Goal: Task Accomplishment & Management: Manage account settings

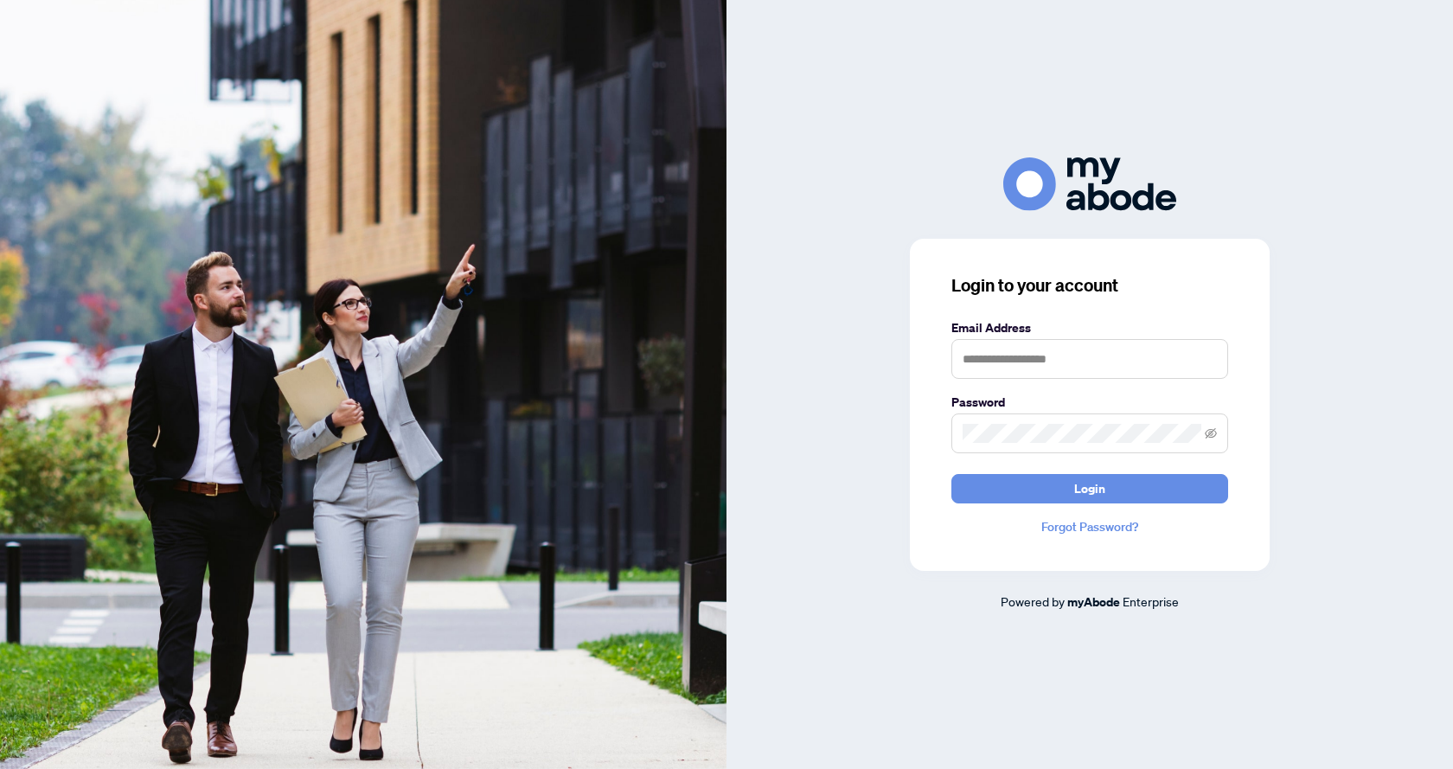
type input "**********"
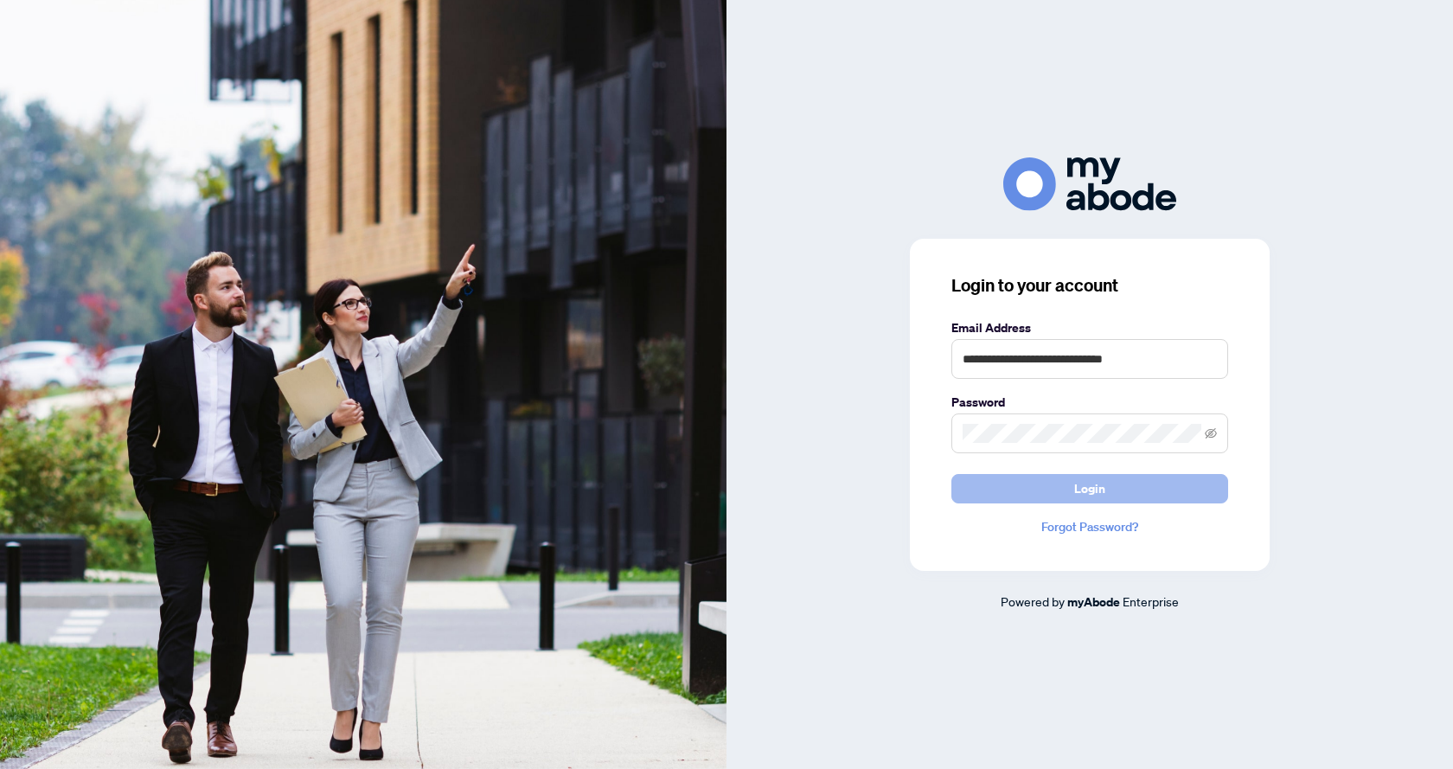
click at [1138, 485] on button "Login" at bounding box center [1090, 488] width 277 height 29
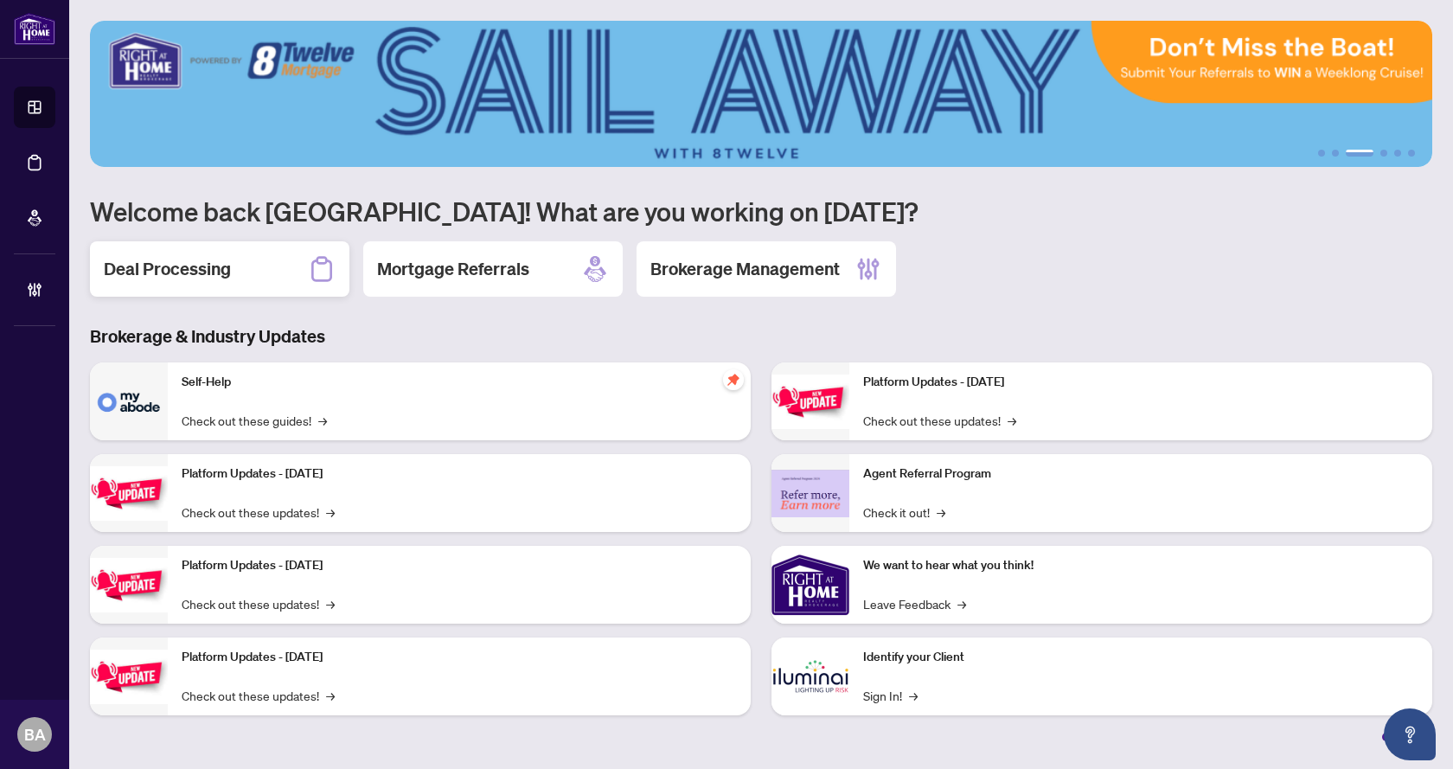
click at [185, 279] on h2 "Deal Processing" at bounding box center [167, 269] width 127 height 24
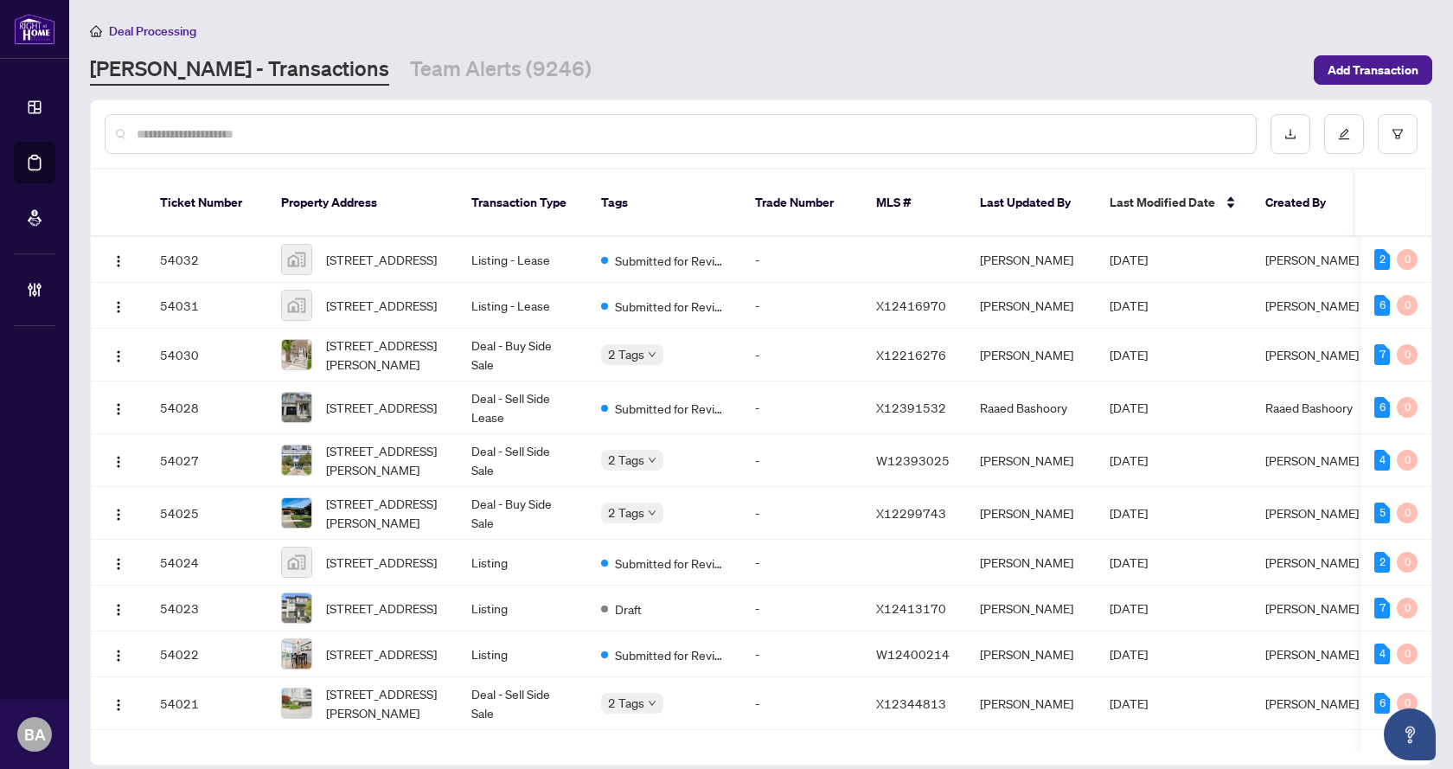
click at [204, 131] on input "text" at bounding box center [690, 134] width 1106 height 19
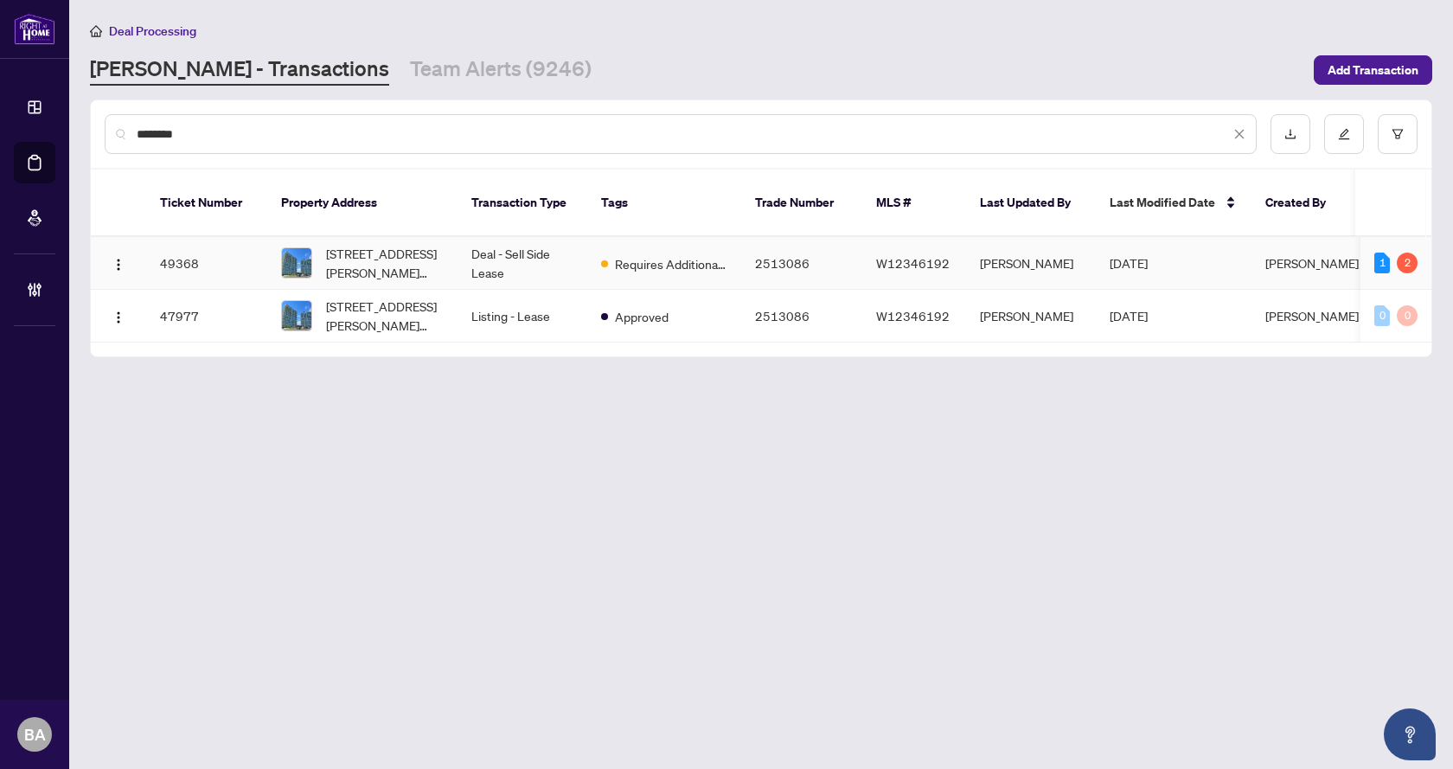
type input "********"
click at [570, 239] on td "Deal - Sell Side Lease" at bounding box center [523, 263] width 130 height 53
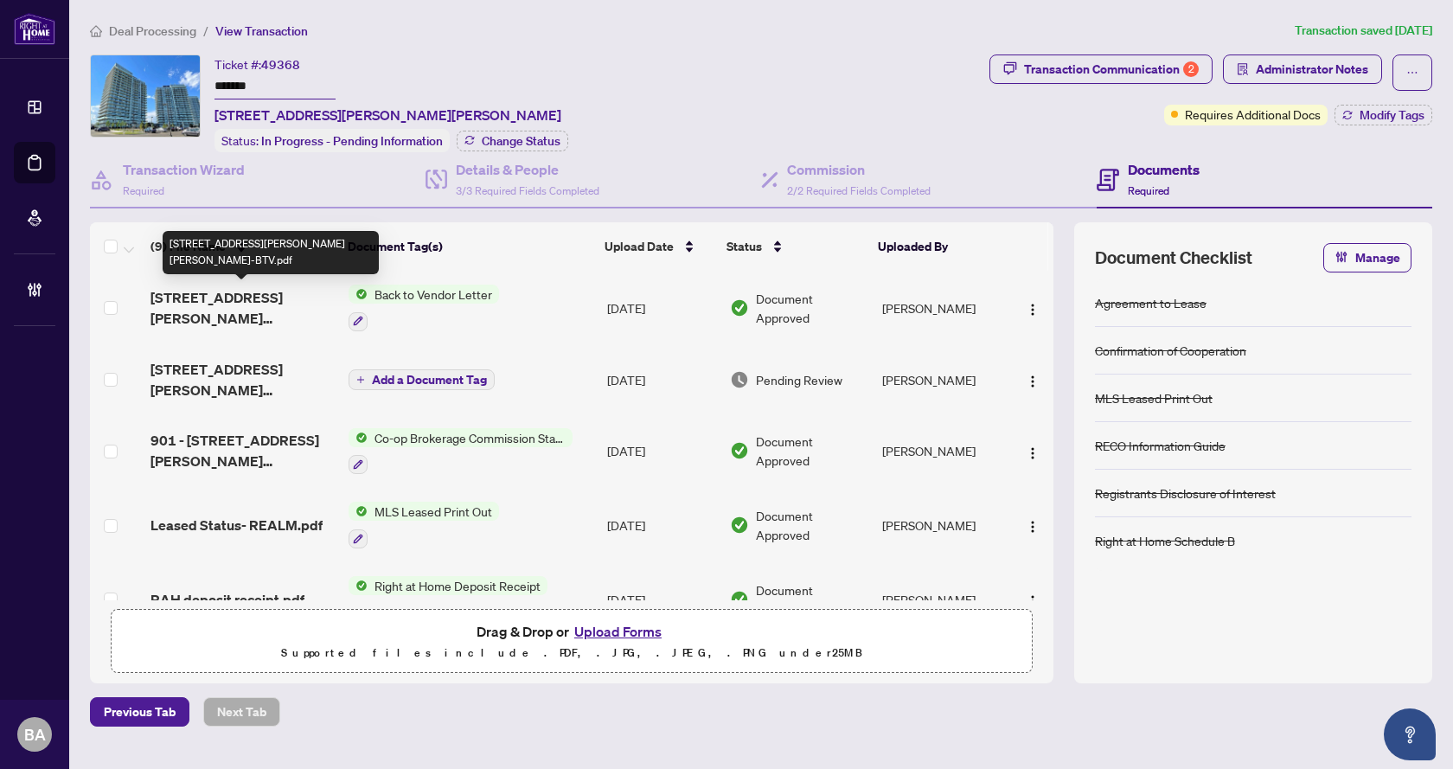
click at [187, 291] on span "4677 Glen Erin Dr 901-BTV.pdf" at bounding box center [243, 308] width 184 height 42
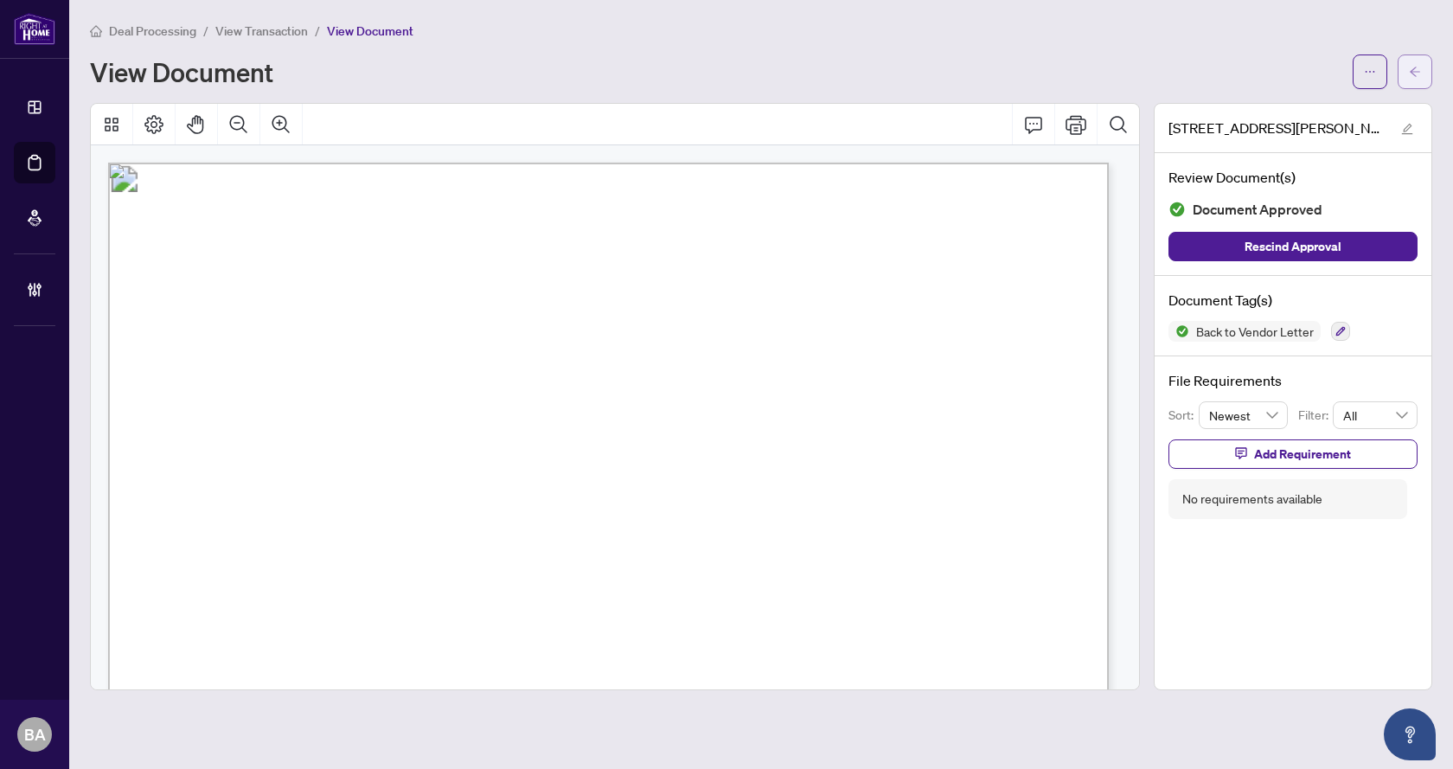
click at [1416, 59] on span "button" at bounding box center [1415, 72] width 12 height 28
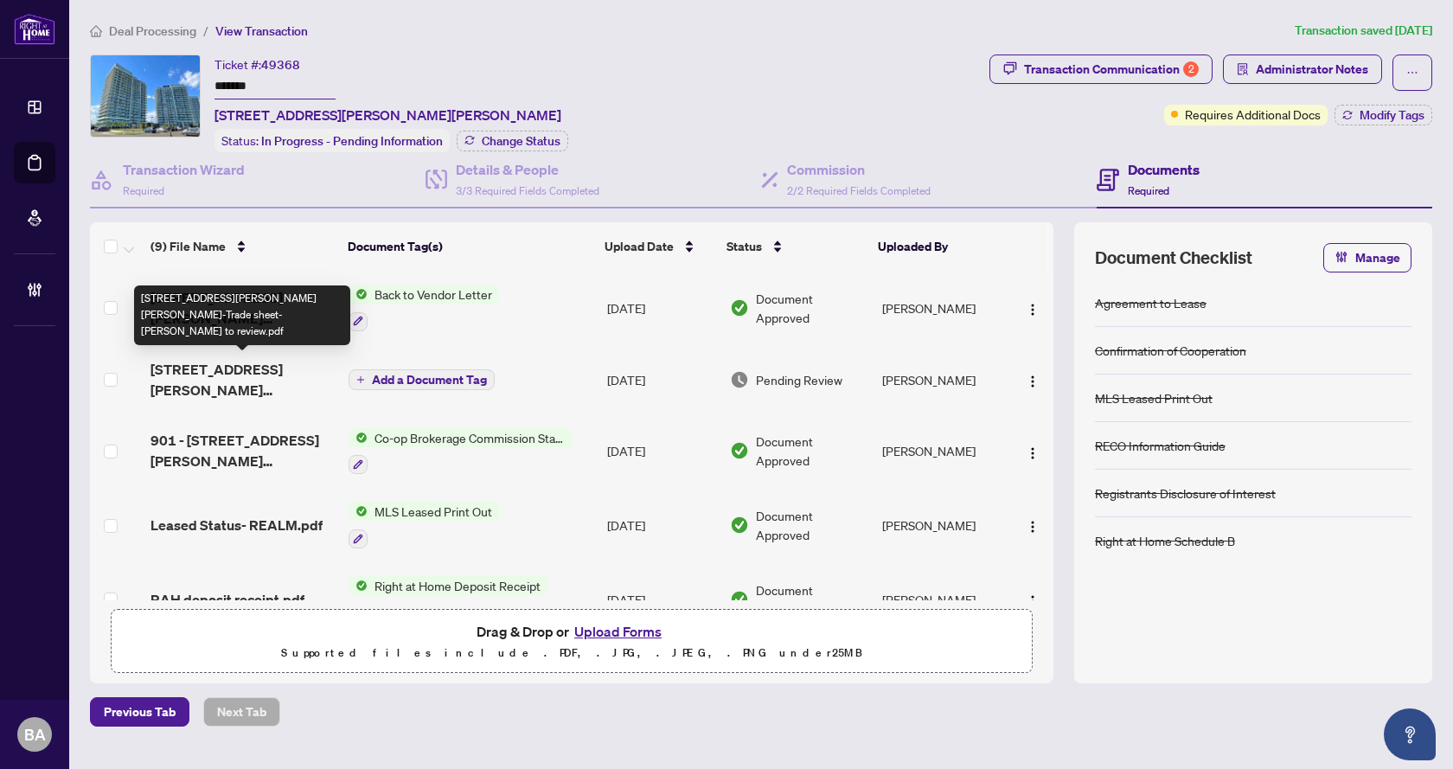
click at [218, 375] on span "4677 Glen Erin Dr 901-Trade sheet-Michael to review.pdf" at bounding box center [243, 380] width 184 height 42
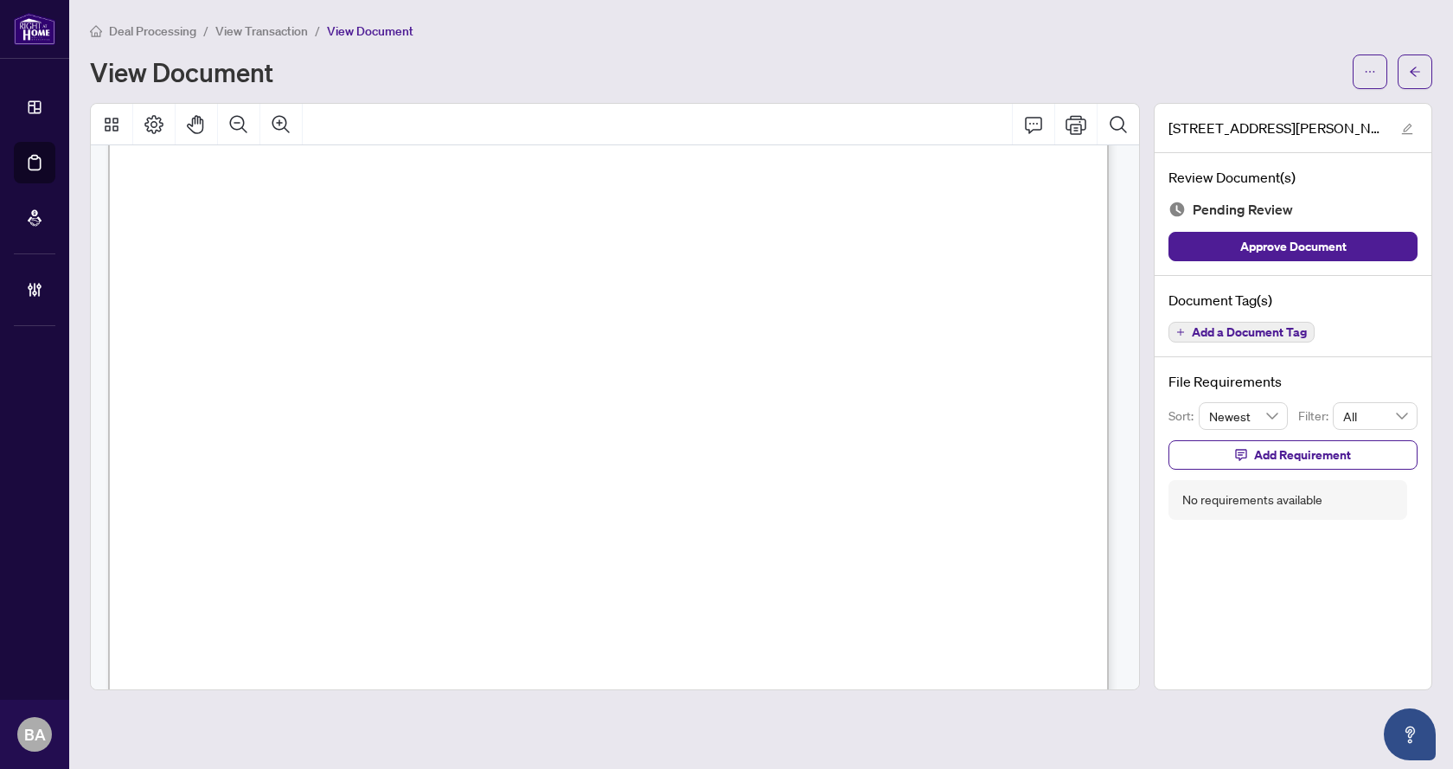
scroll to position [785, 0]
click at [1422, 74] on button "button" at bounding box center [1415, 71] width 35 height 35
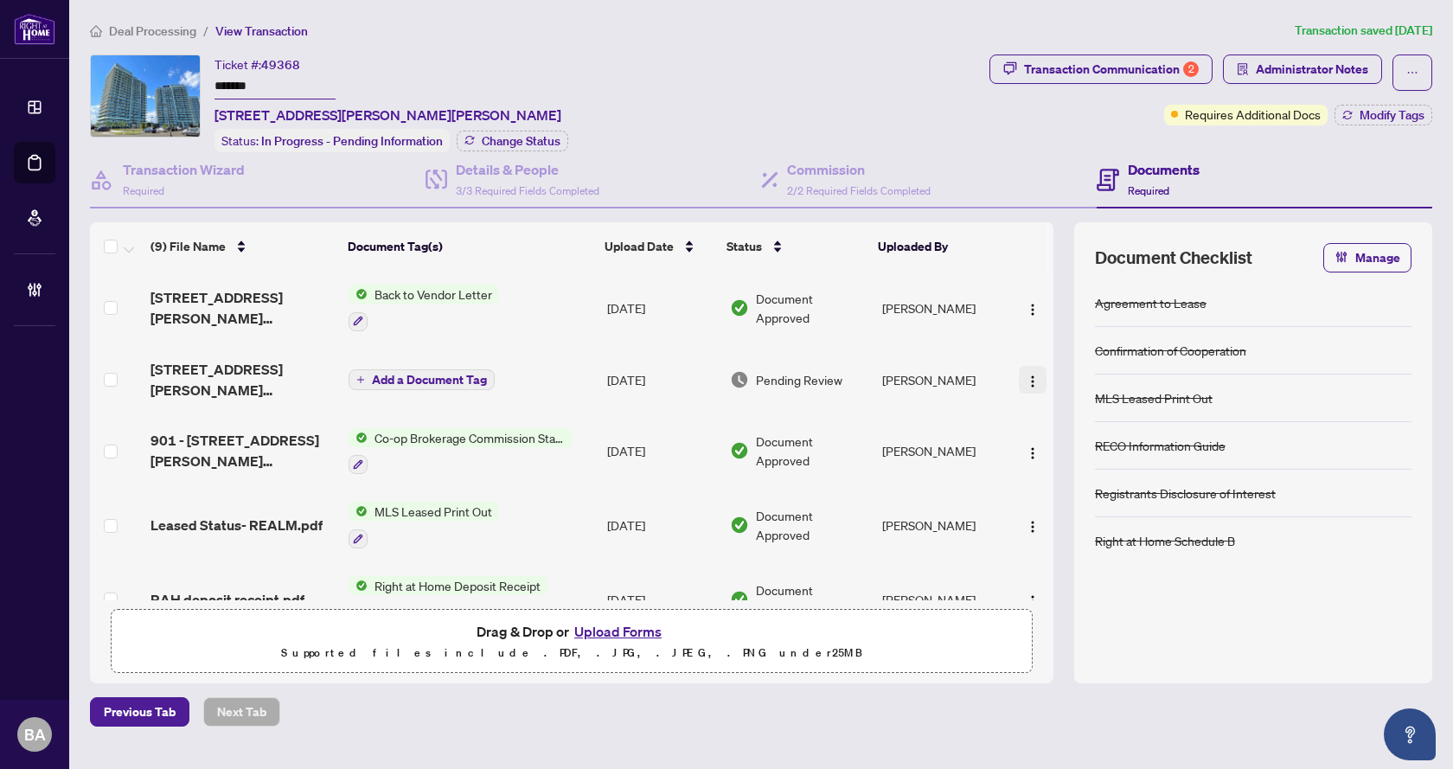
click at [1026, 375] on img "button" at bounding box center [1033, 382] width 14 height 14
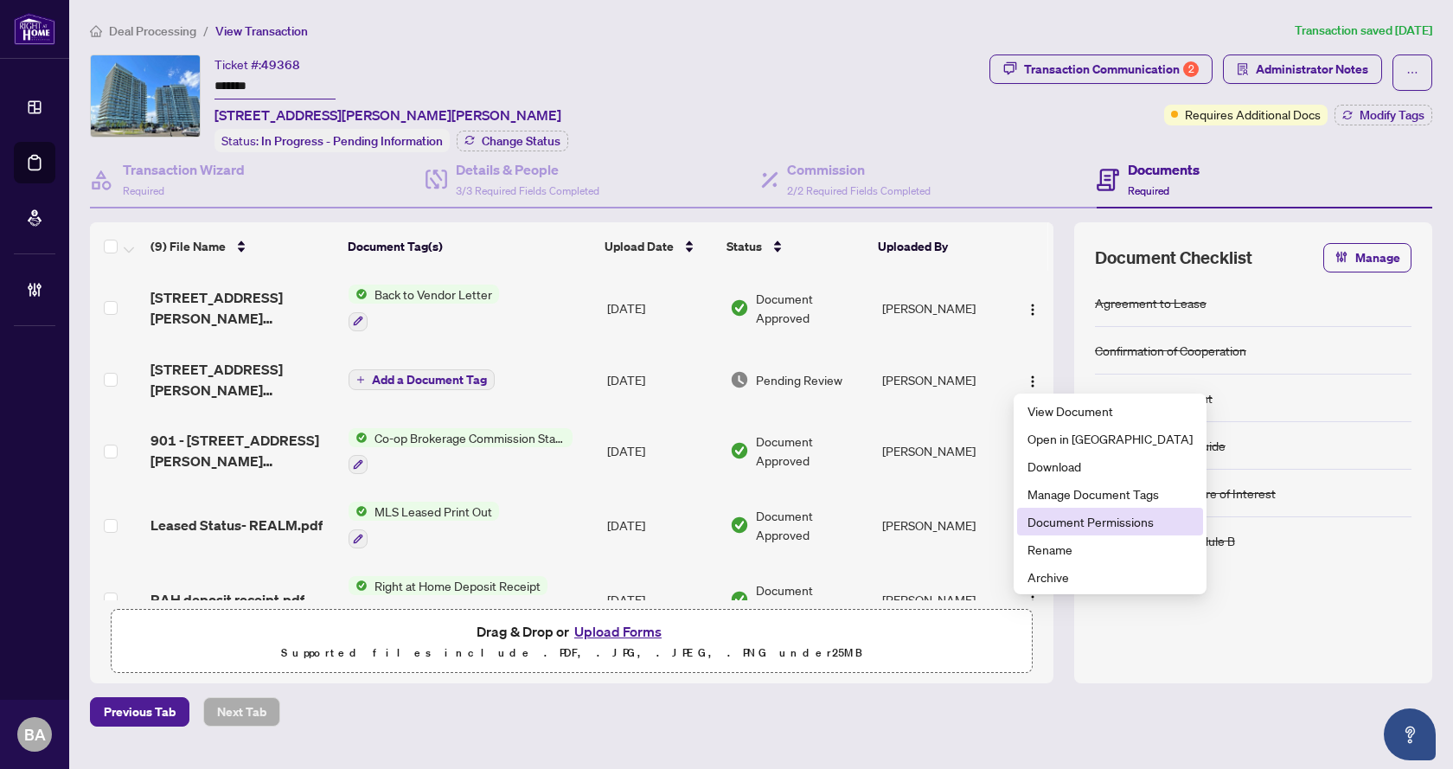
click at [1097, 513] on span "Document Permissions" at bounding box center [1110, 521] width 165 height 19
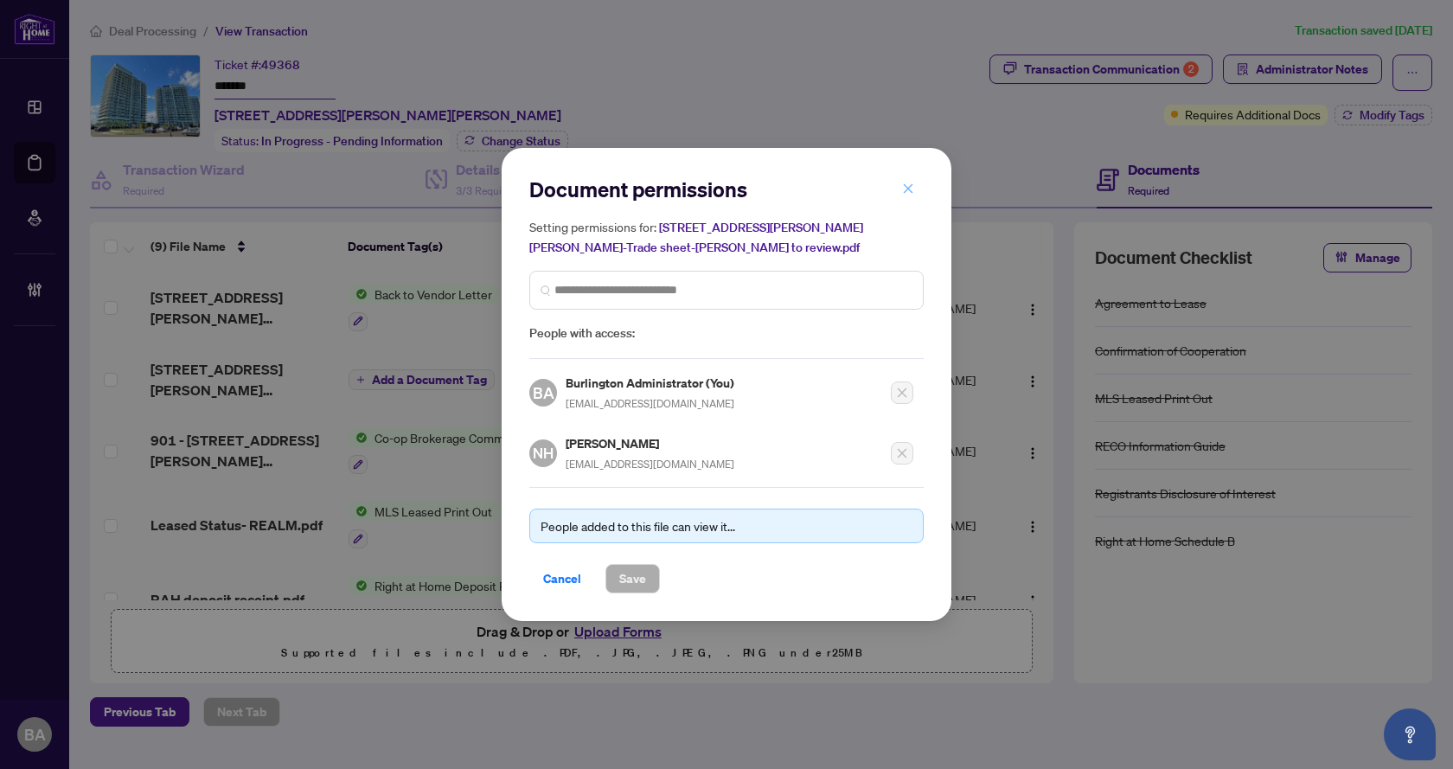
click at [906, 183] on span "button" at bounding box center [908, 189] width 12 height 28
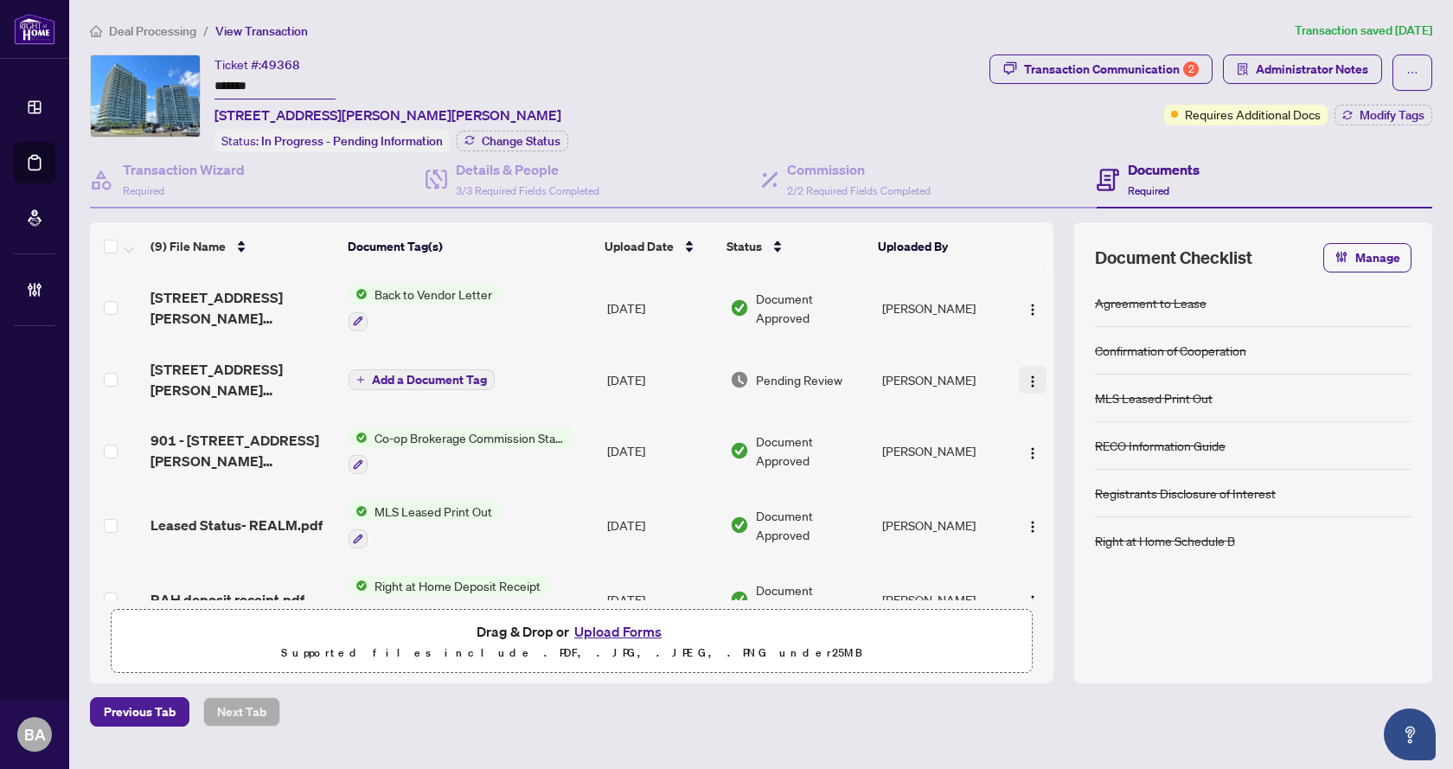
click at [1026, 382] on img "button" at bounding box center [1033, 382] width 14 height 14
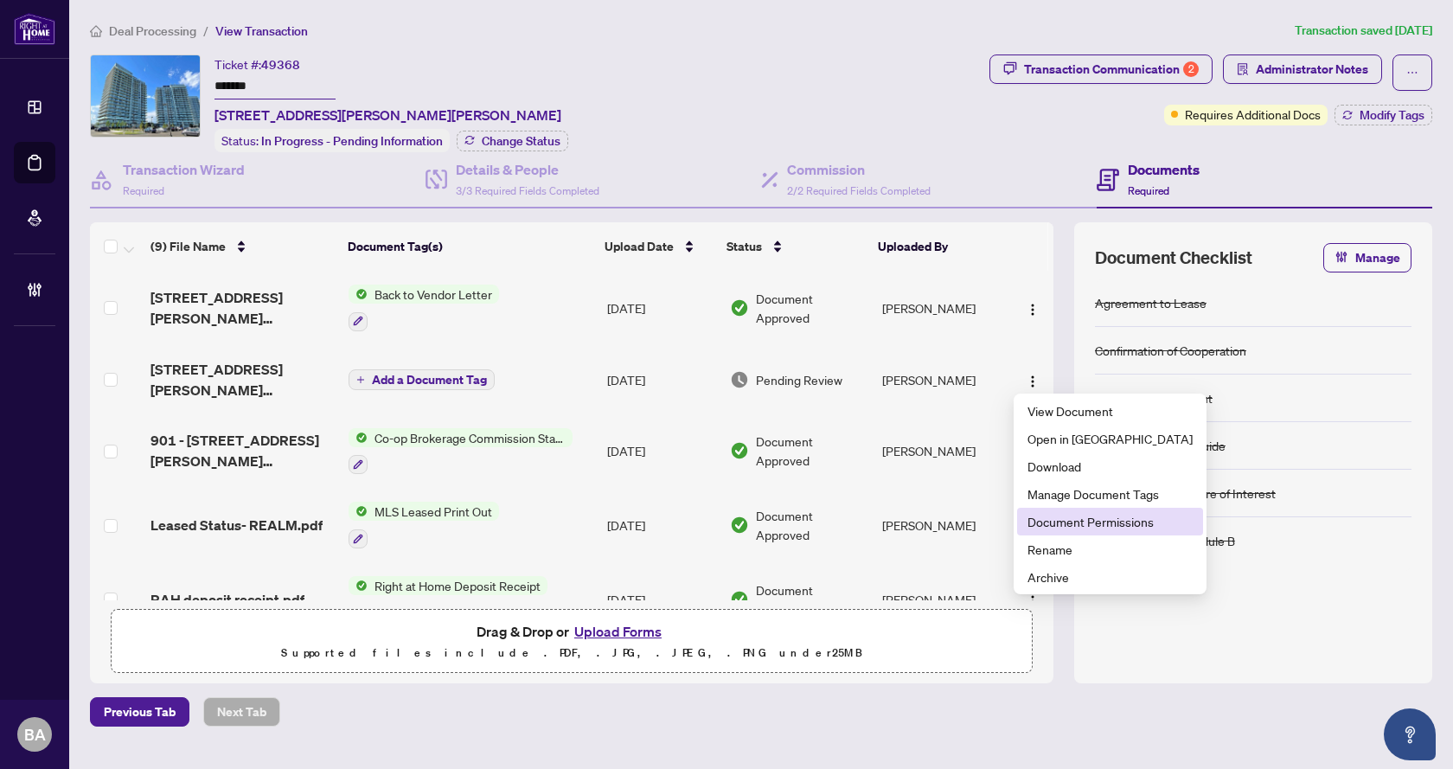
click at [1075, 528] on span "Document Permissions" at bounding box center [1110, 521] width 165 height 19
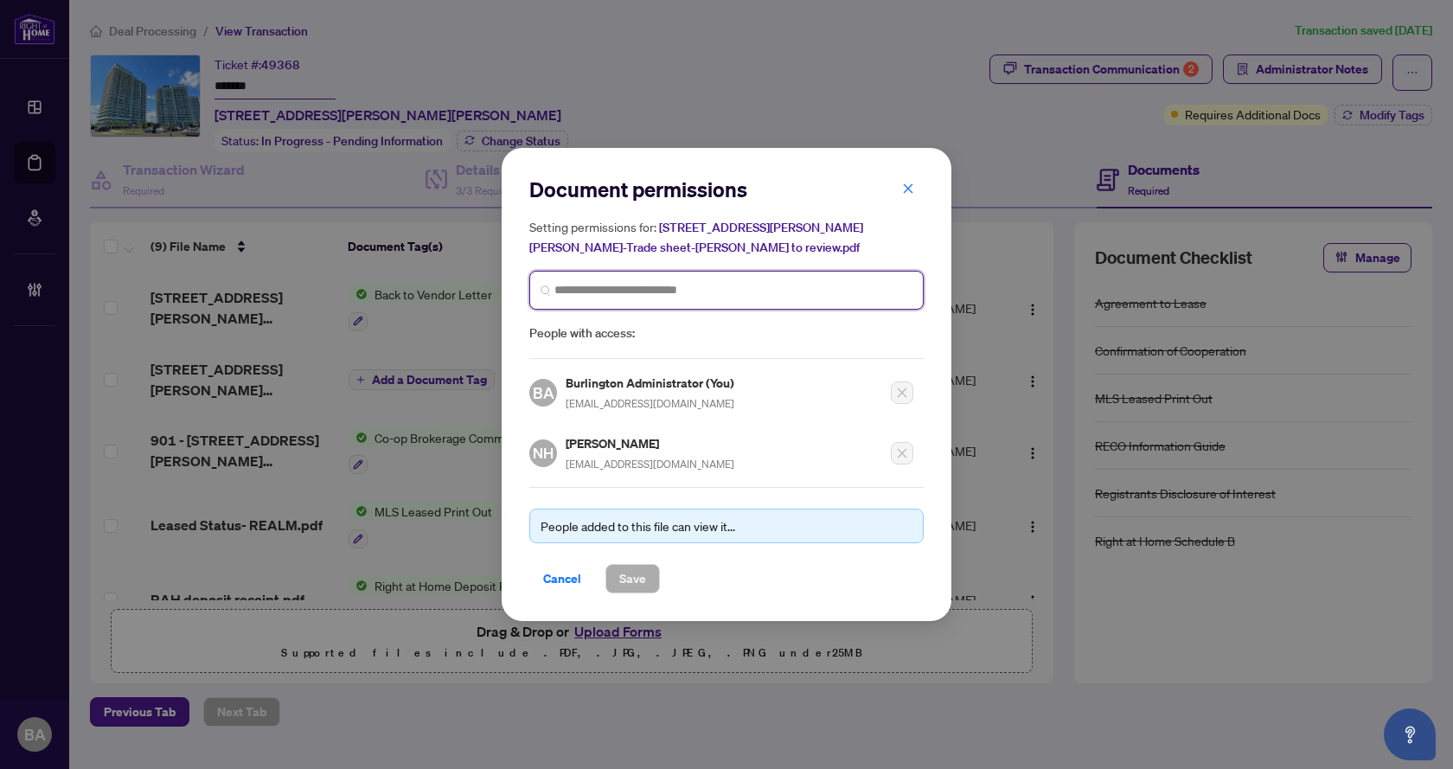
click at [606, 295] on input "search" at bounding box center [733, 290] width 358 height 18
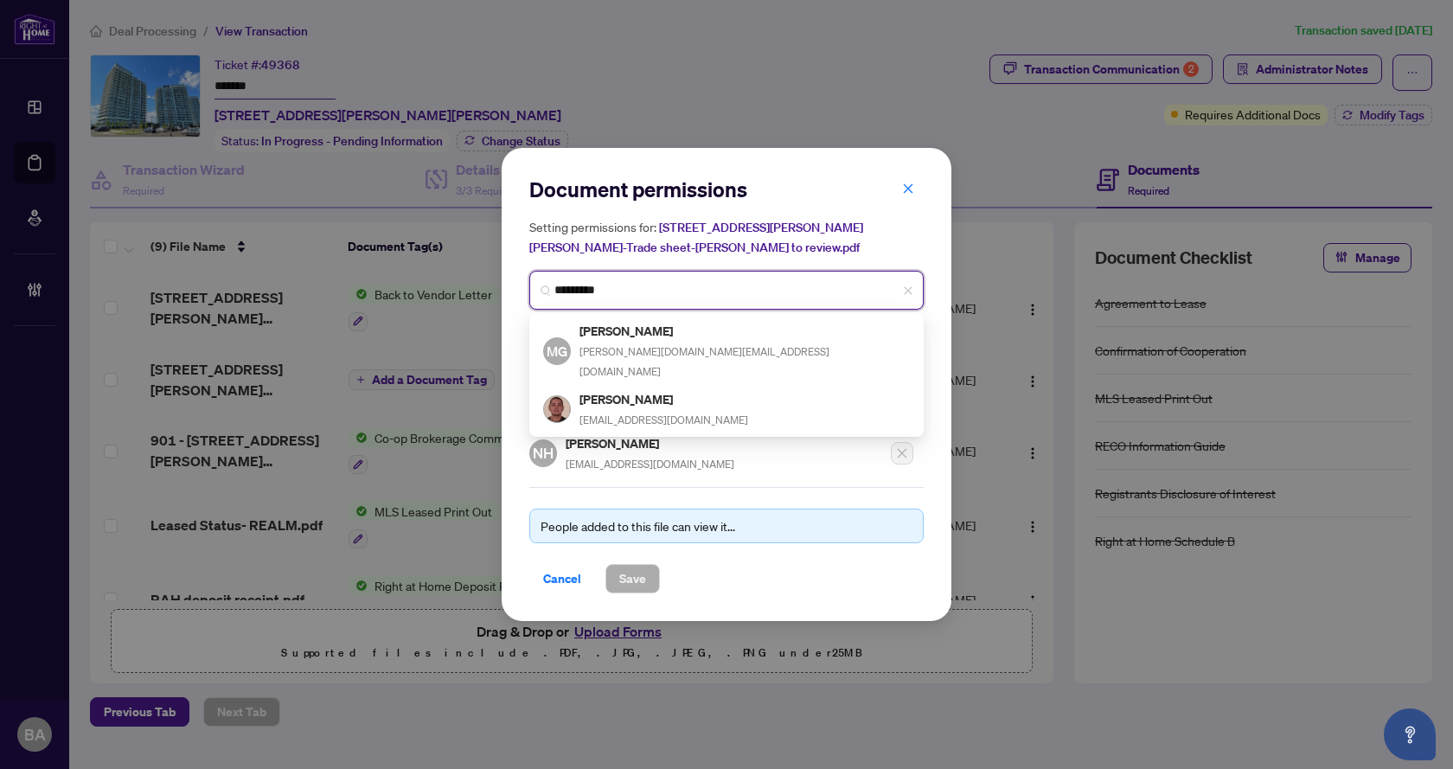
type input "**********"
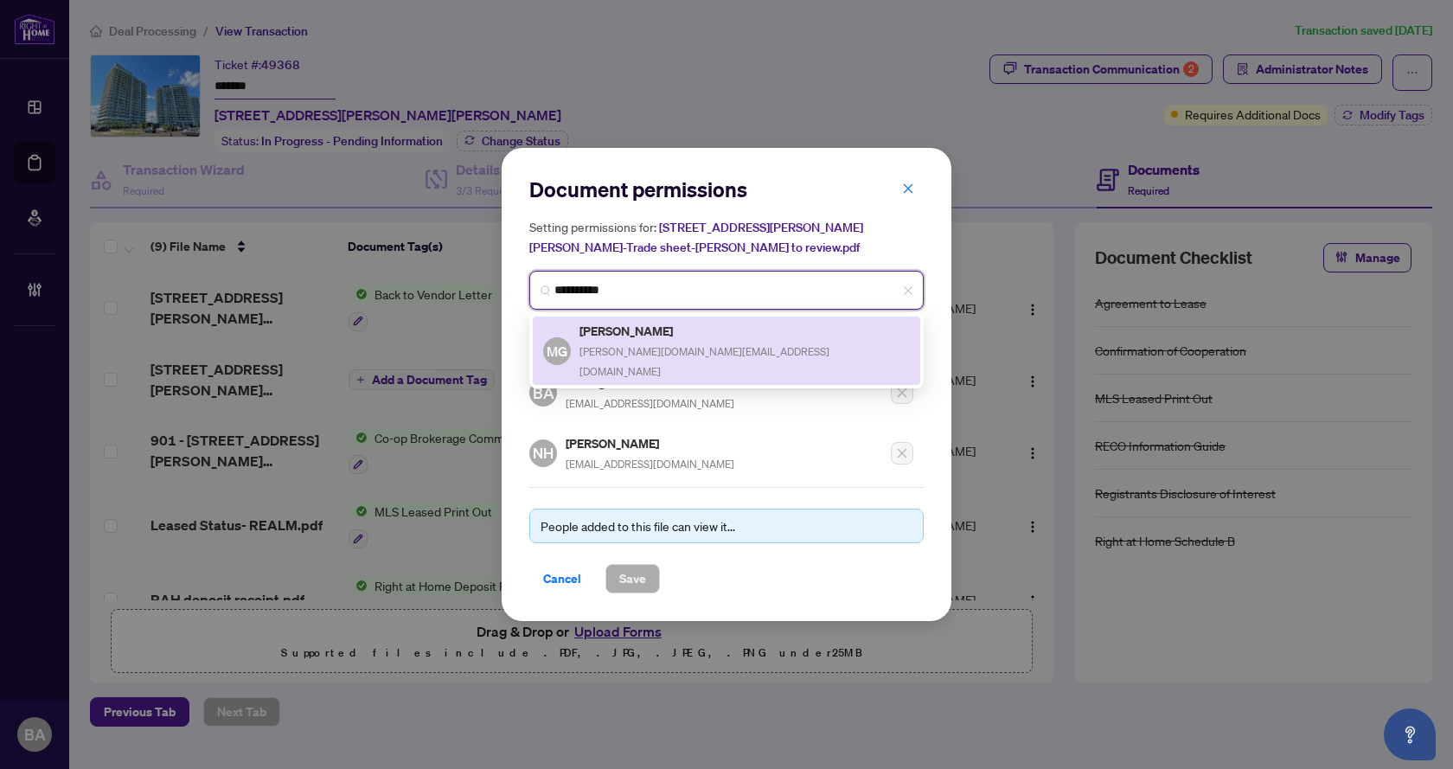
click at [678, 349] on span "ghaly.realtor@gmail.com" at bounding box center [705, 361] width 250 height 33
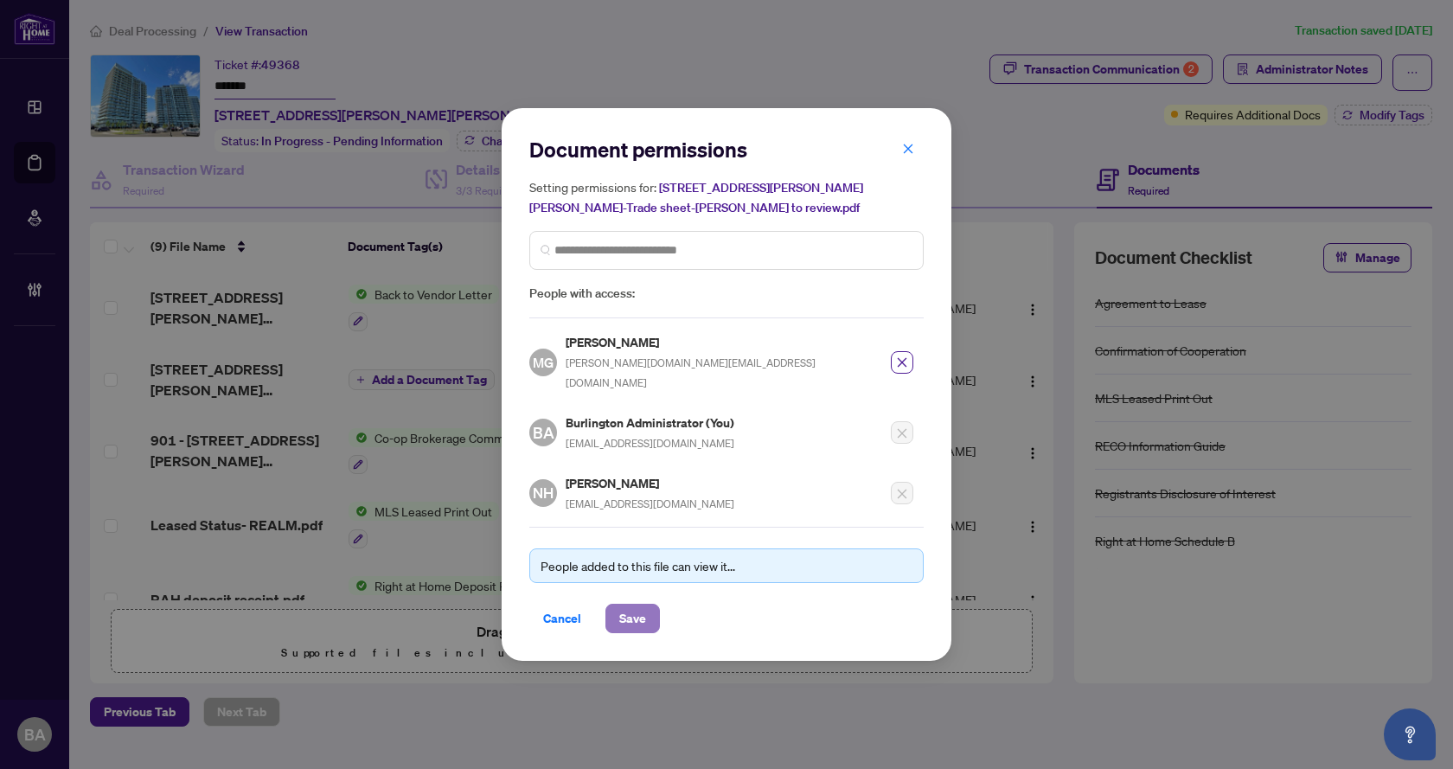
click at [631, 614] on span "Save" at bounding box center [632, 619] width 27 height 28
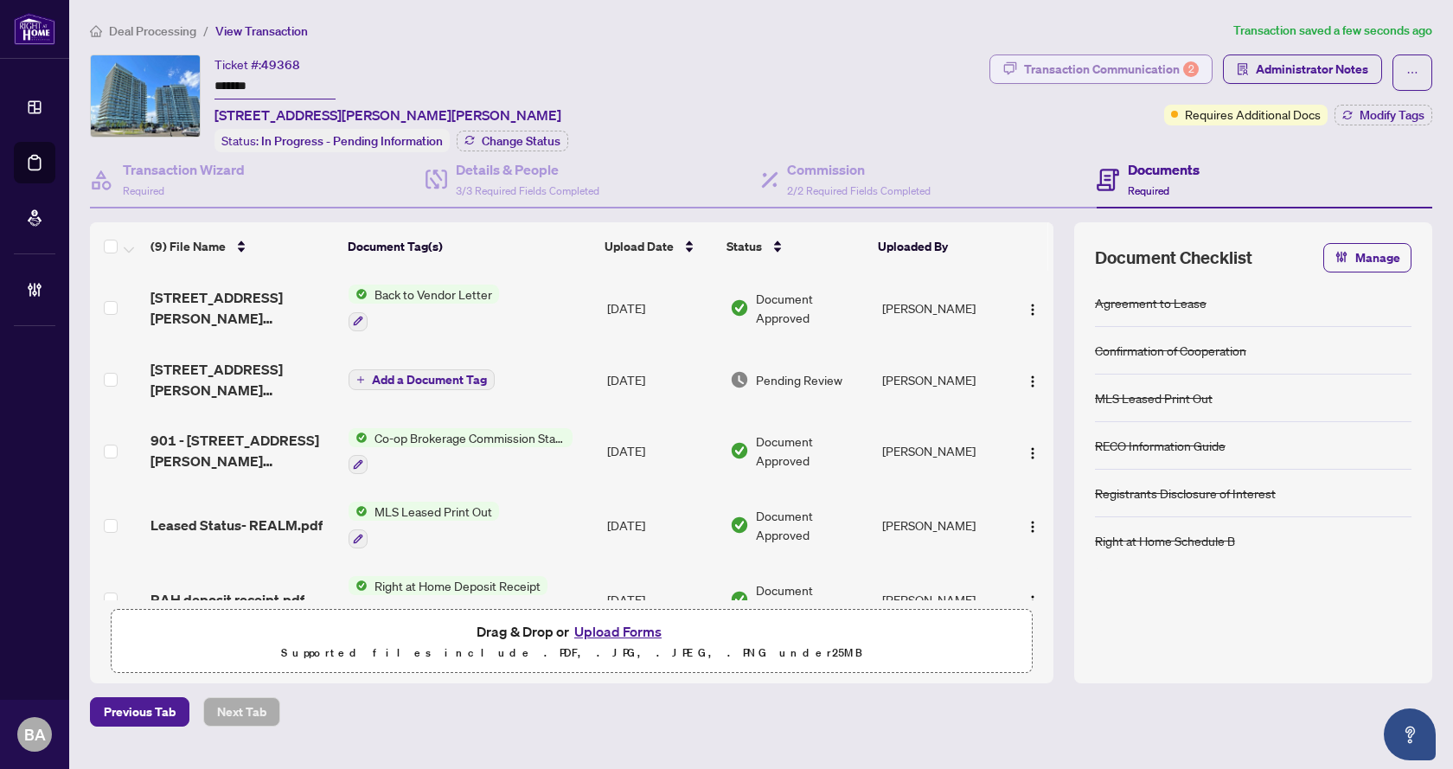
click at [1125, 63] on div "Transaction Communication 2" at bounding box center [1111, 69] width 175 height 28
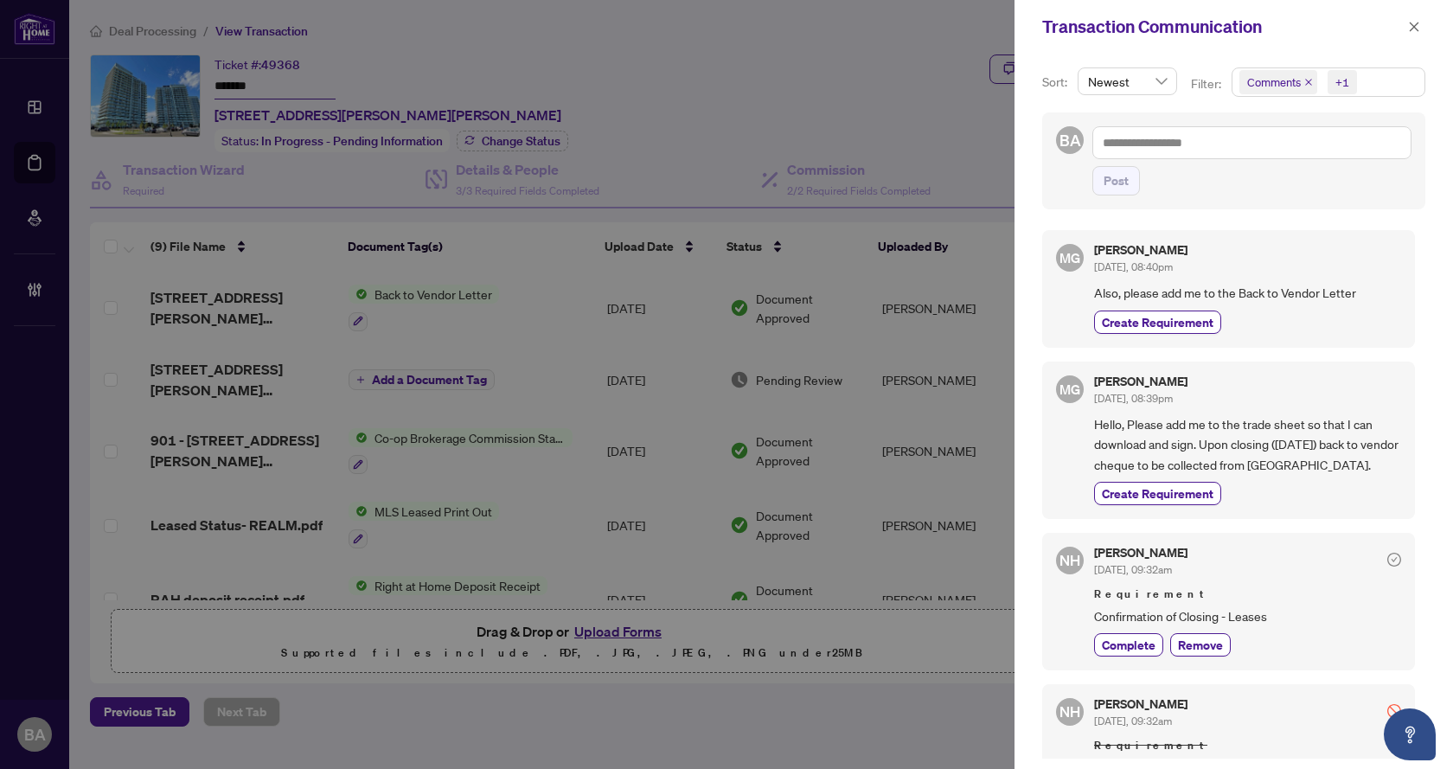
click at [725, 320] on div at bounding box center [726, 384] width 1453 height 769
click at [1421, 17] on button "button" at bounding box center [1414, 26] width 22 height 21
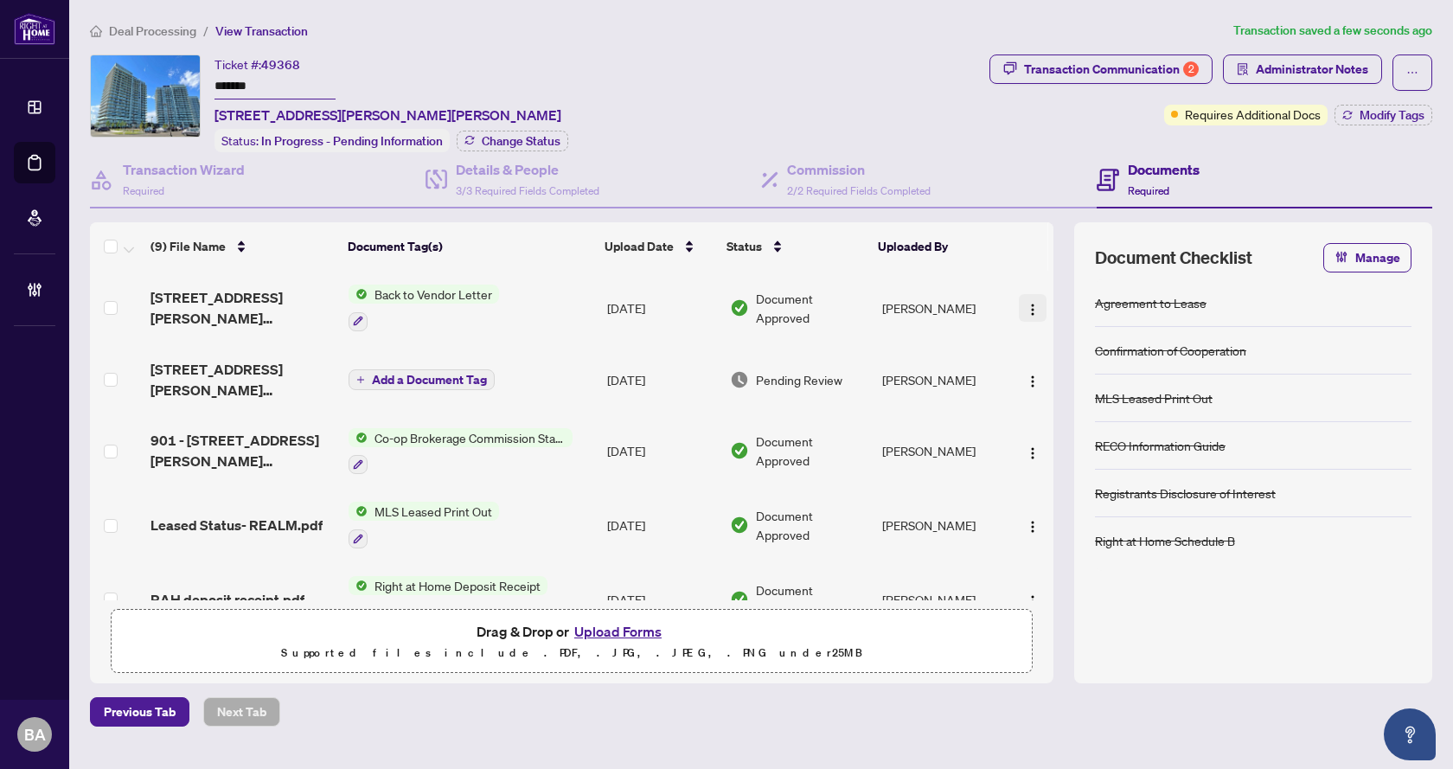
click at [1030, 312] on img "button" at bounding box center [1033, 310] width 14 height 14
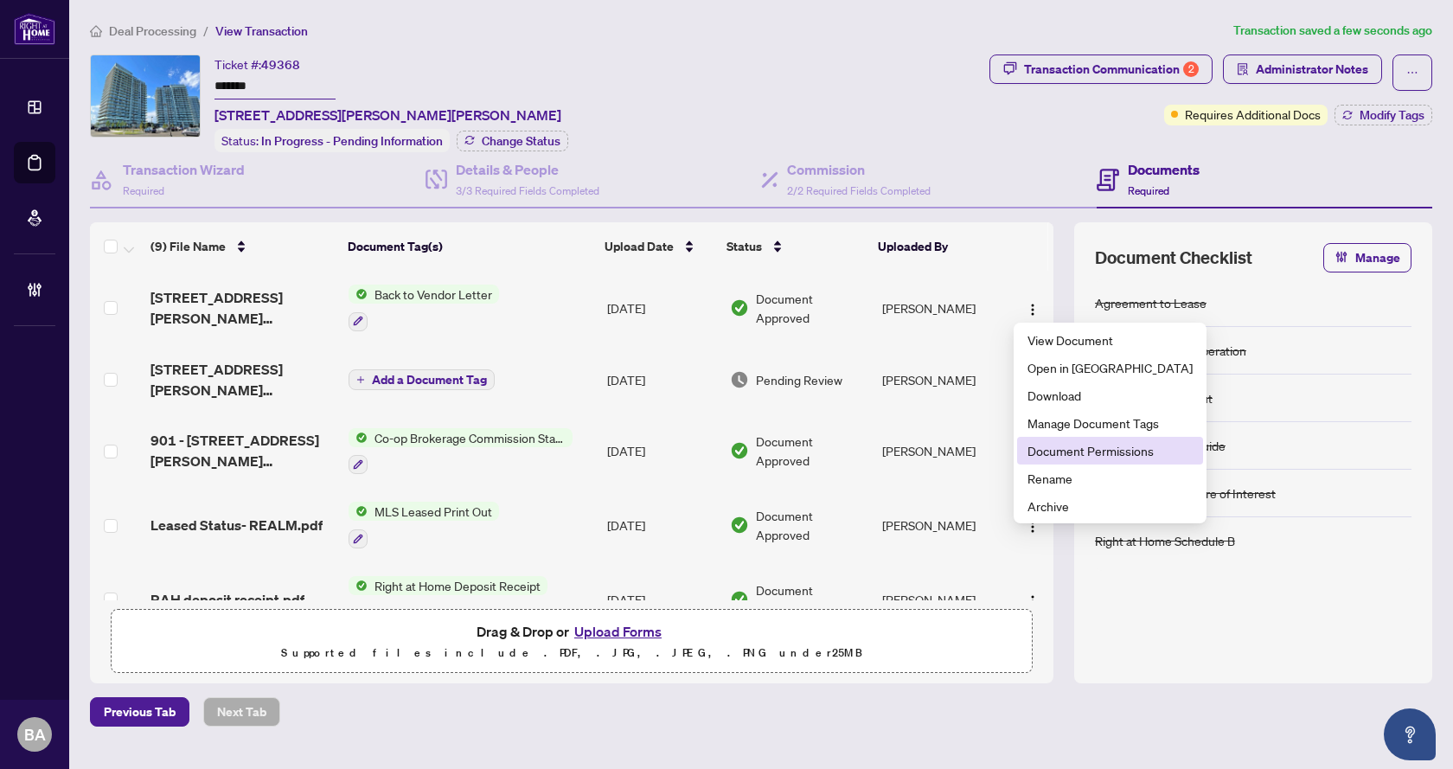
click at [1085, 458] on span "Document Permissions" at bounding box center [1110, 450] width 165 height 19
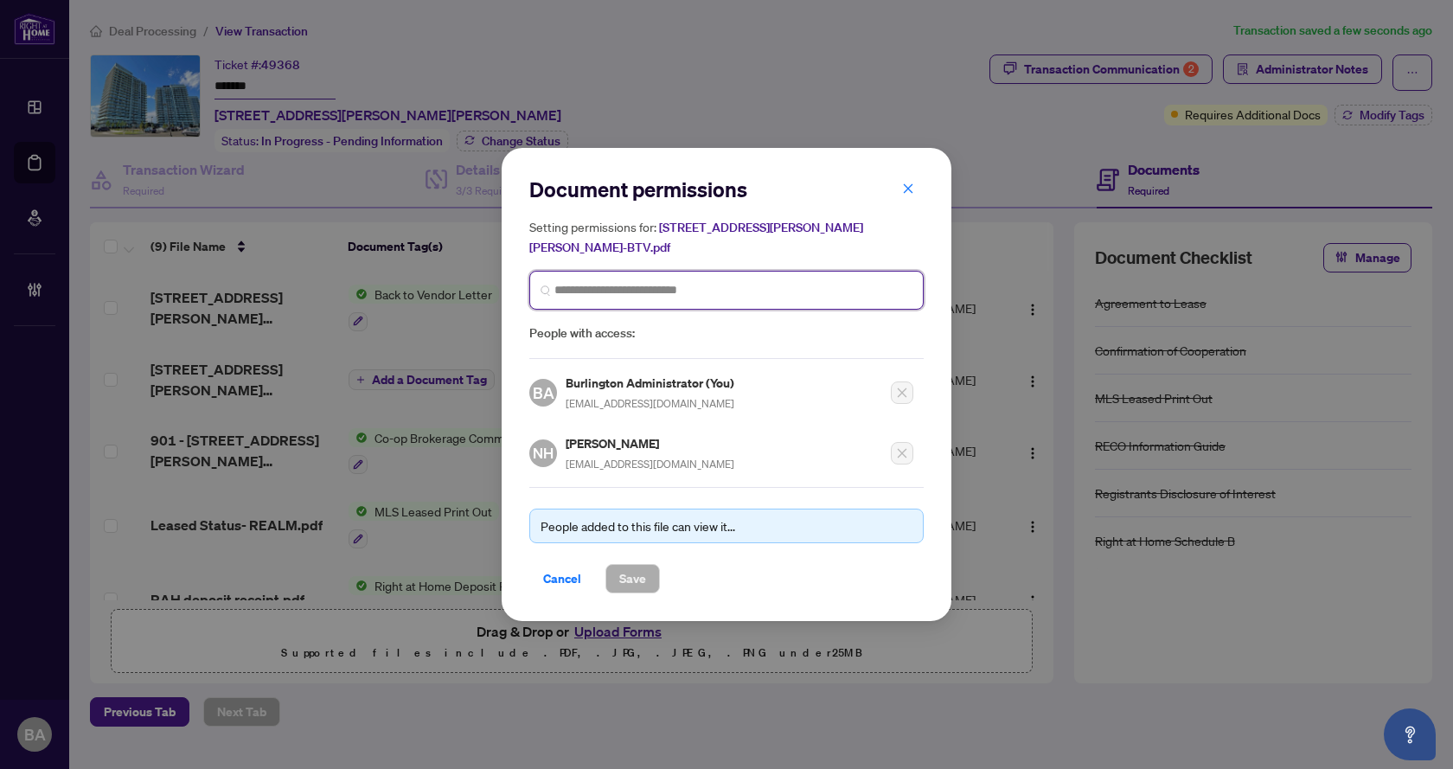
click at [636, 281] on input "search" at bounding box center [733, 290] width 358 height 18
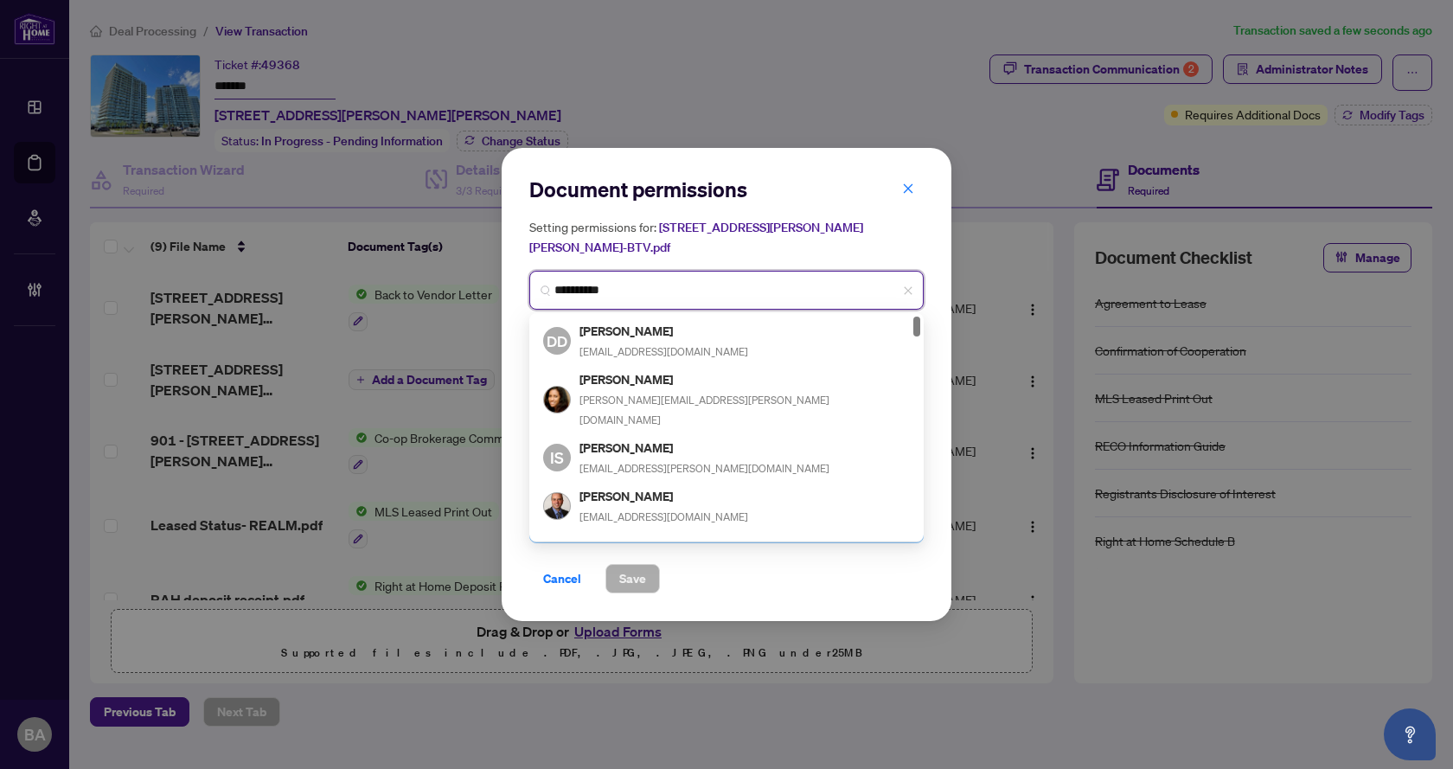
type input "**********"
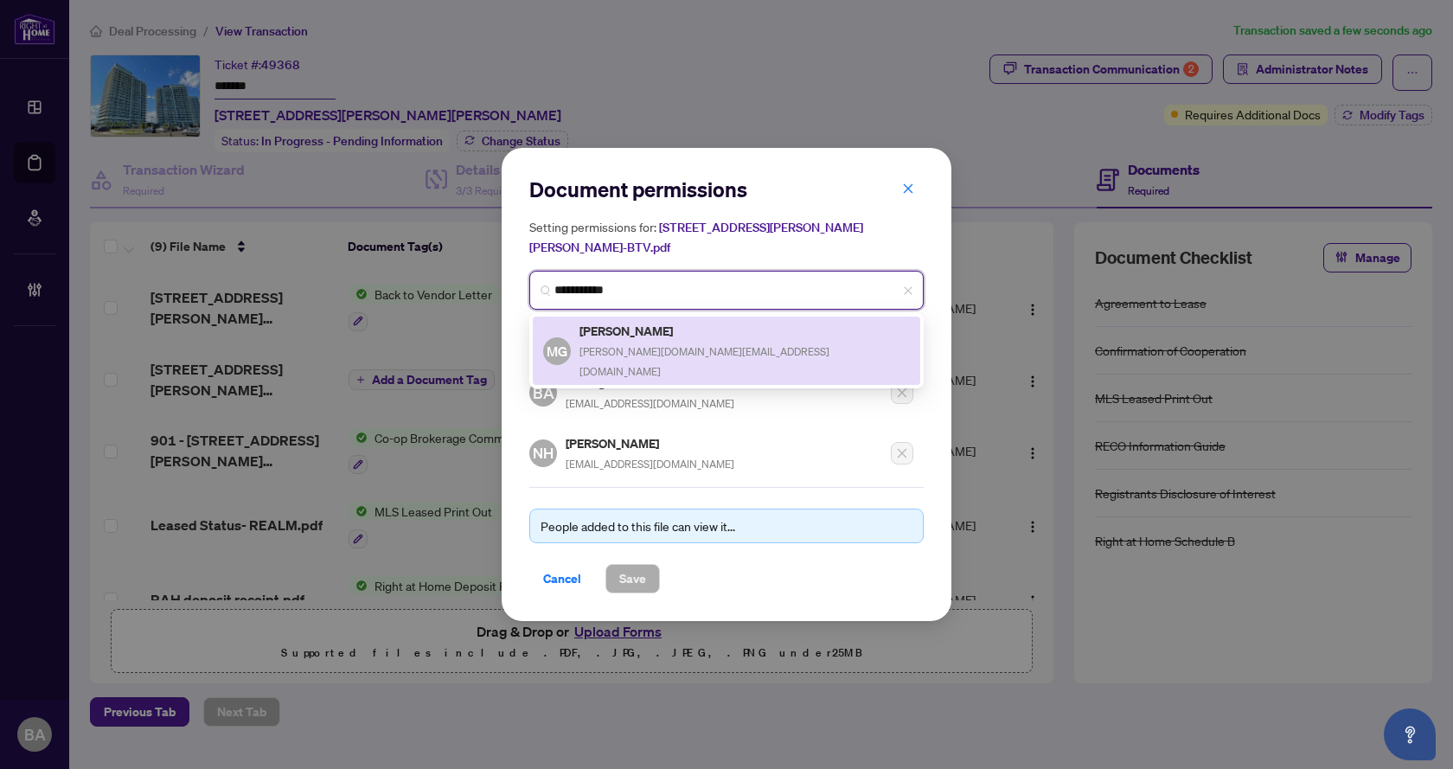
click at [662, 324] on h5 "Michael Ghaly" at bounding box center [745, 331] width 330 height 20
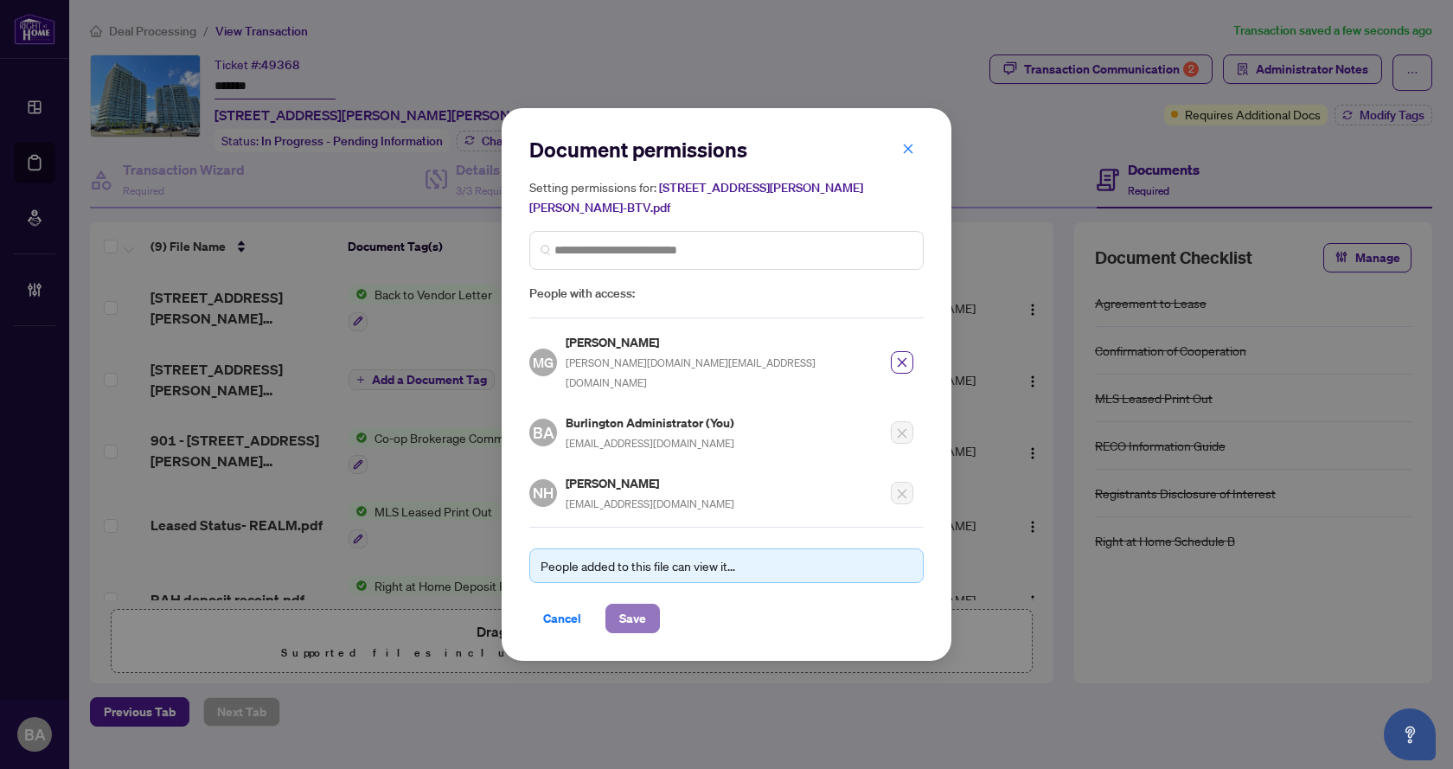
click at [640, 605] on span "Save" at bounding box center [632, 619] width 27 height 28
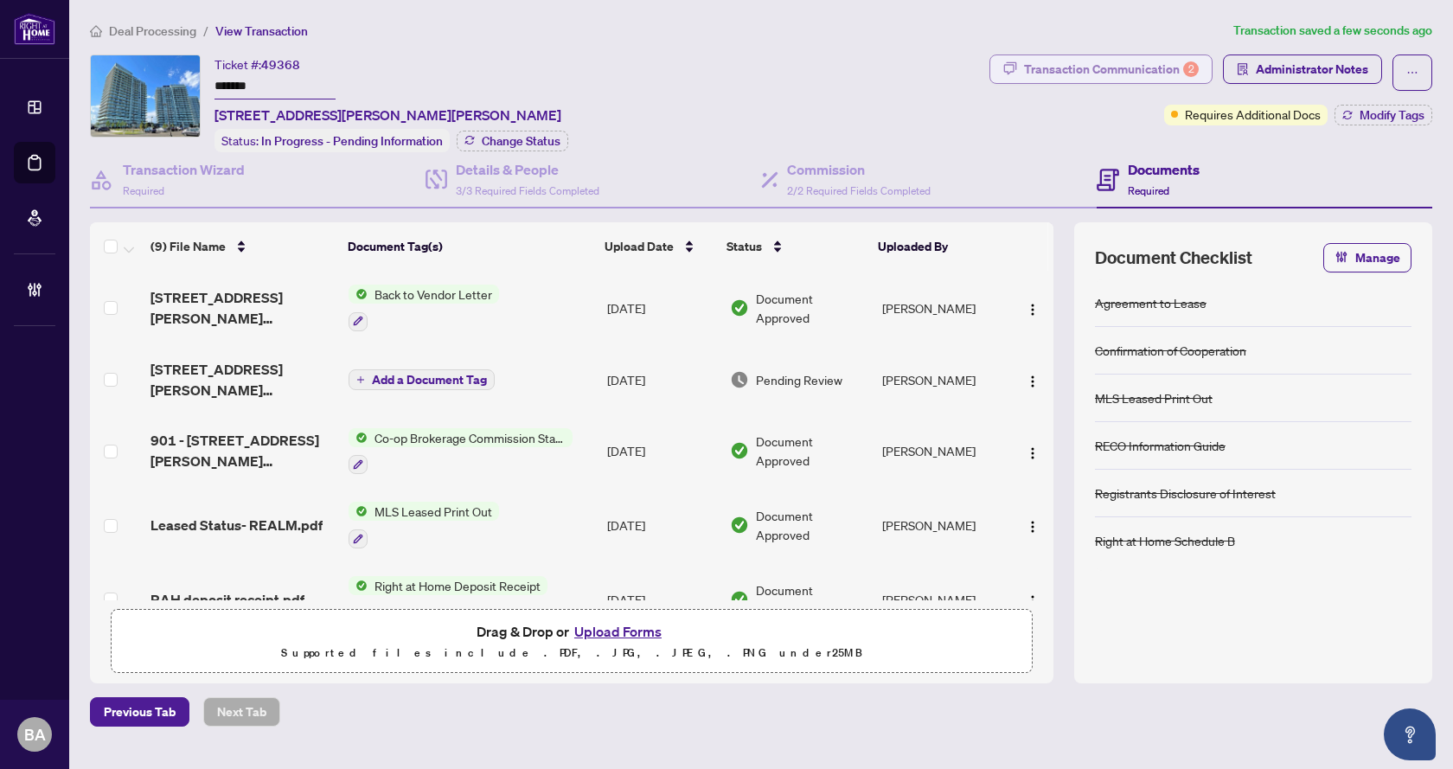
click at [1087, 67] on div "Transaction Communication 2" at bounding box center [1111, 69] width 175 height 28
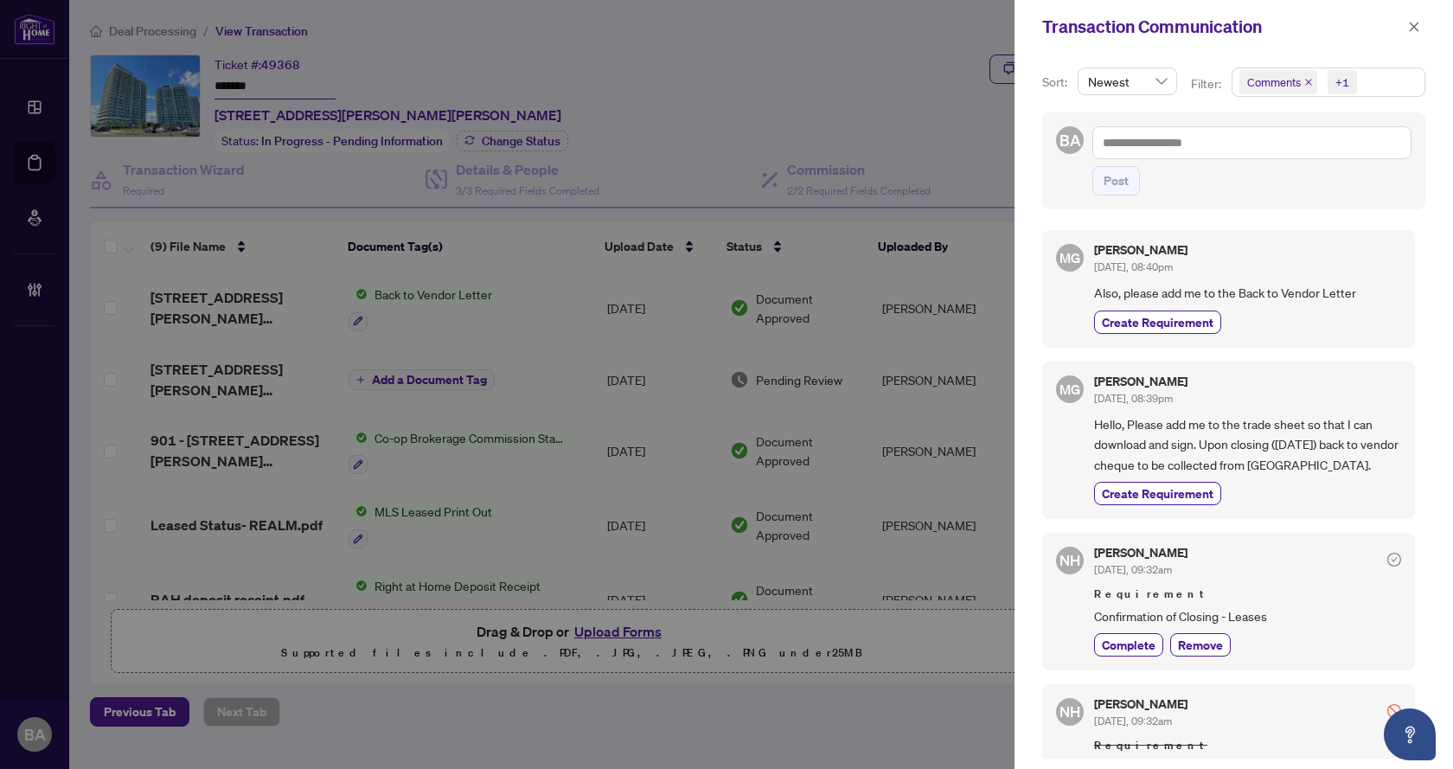
click at [676, 80] on div at bounding box center [726, 384] width 1453 height 769
click at [1417, 29] on icon "close" at bounding box center [1415, 27] width 10 height 10
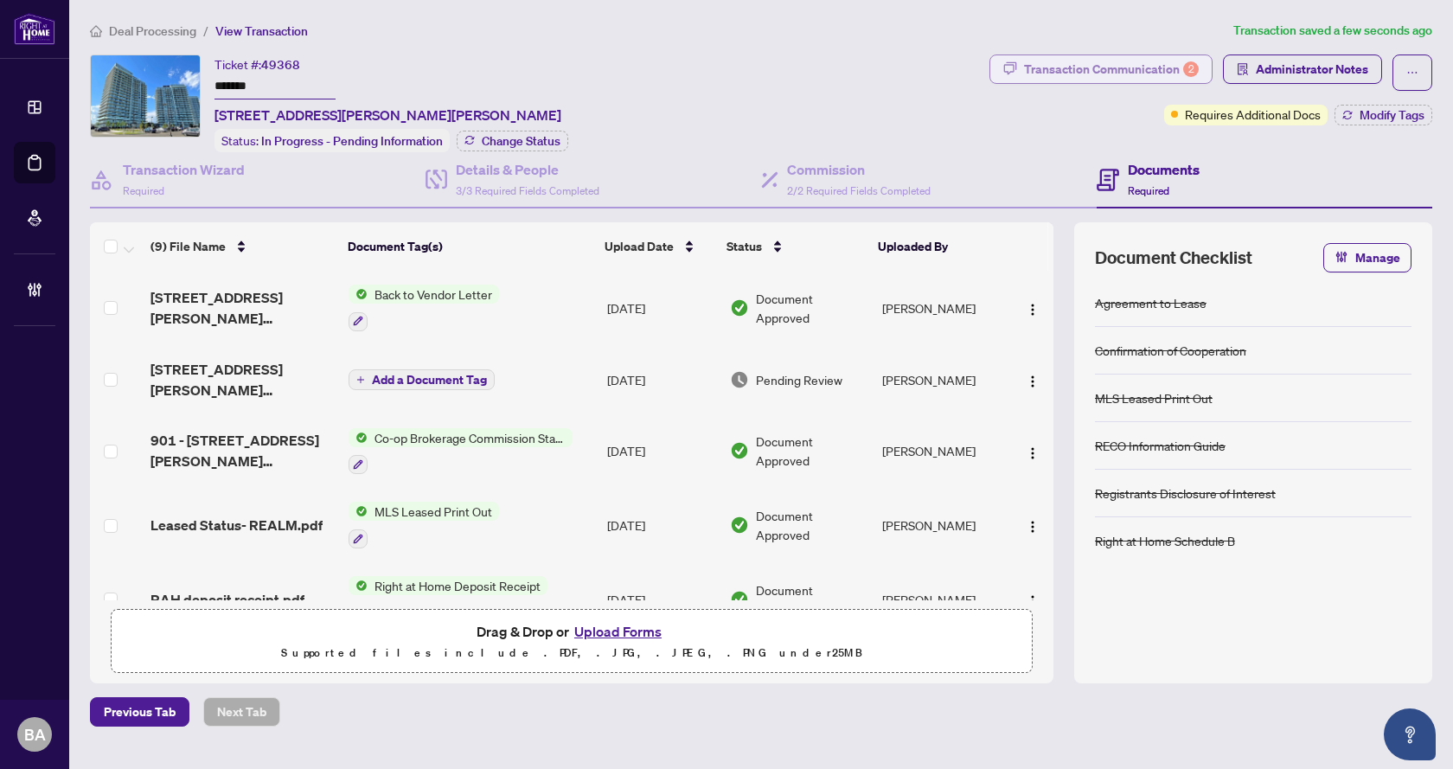
click at [1131, 61] on div "Transaction Communication 2" at bounding box center [1111, 69] width 175 height 28
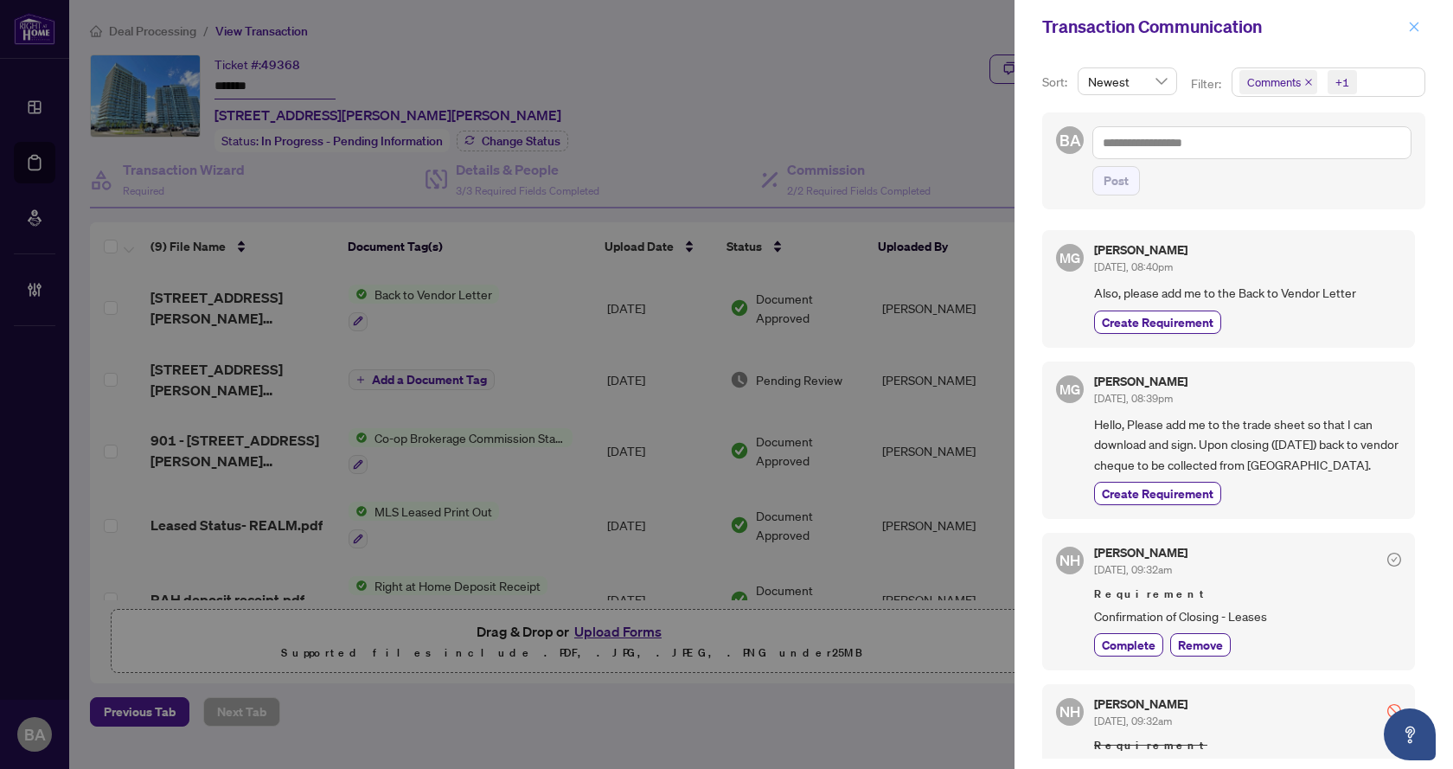
click at [1409, 30] on icon "close" at bounding box center [1414, 27] width 12 height 12
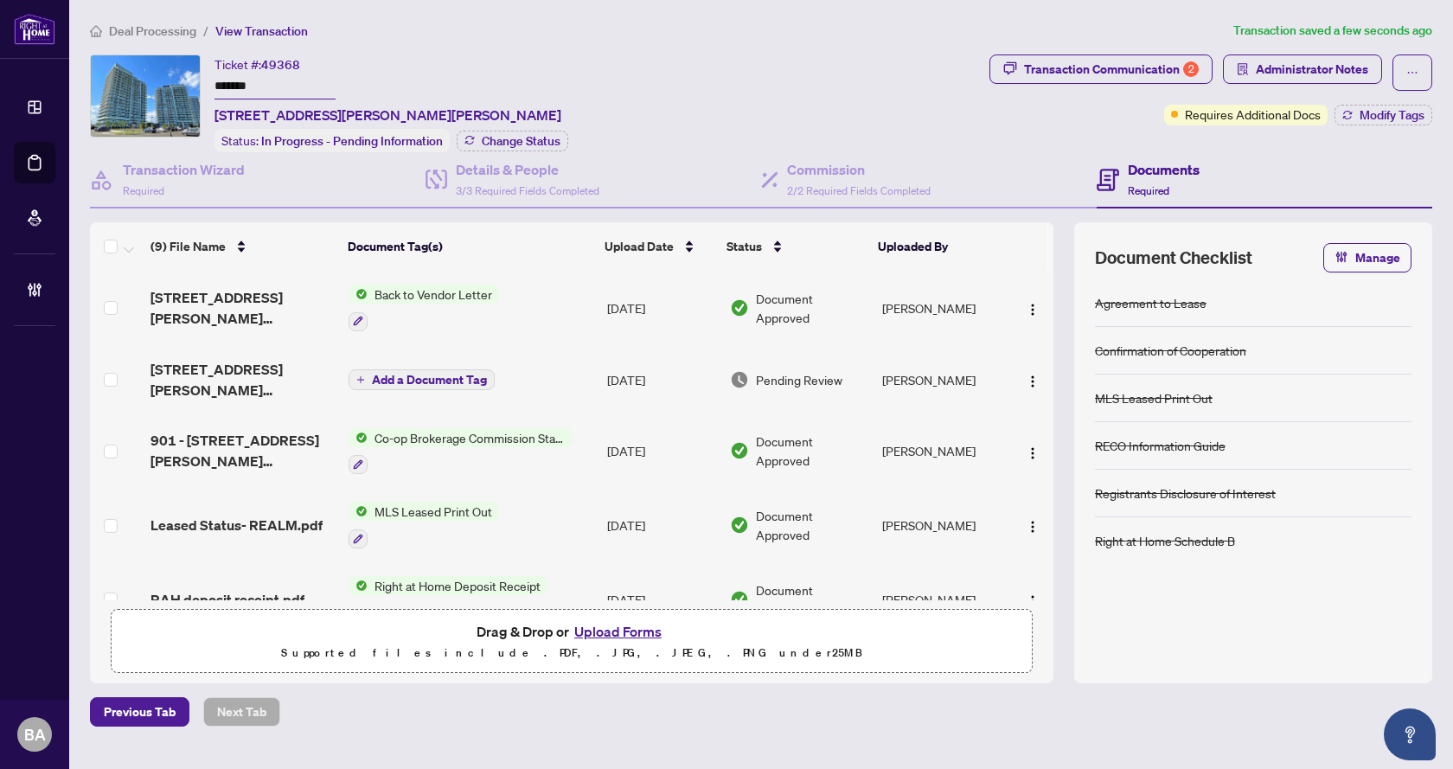
click at [897, 77] on div "Ticket #: 49368 ******* 901-4677 Glen Erin Dr, Mississauga, Ontario L5M 2E3, Ca…" at bounding box center [536, 103] width 893 height 98
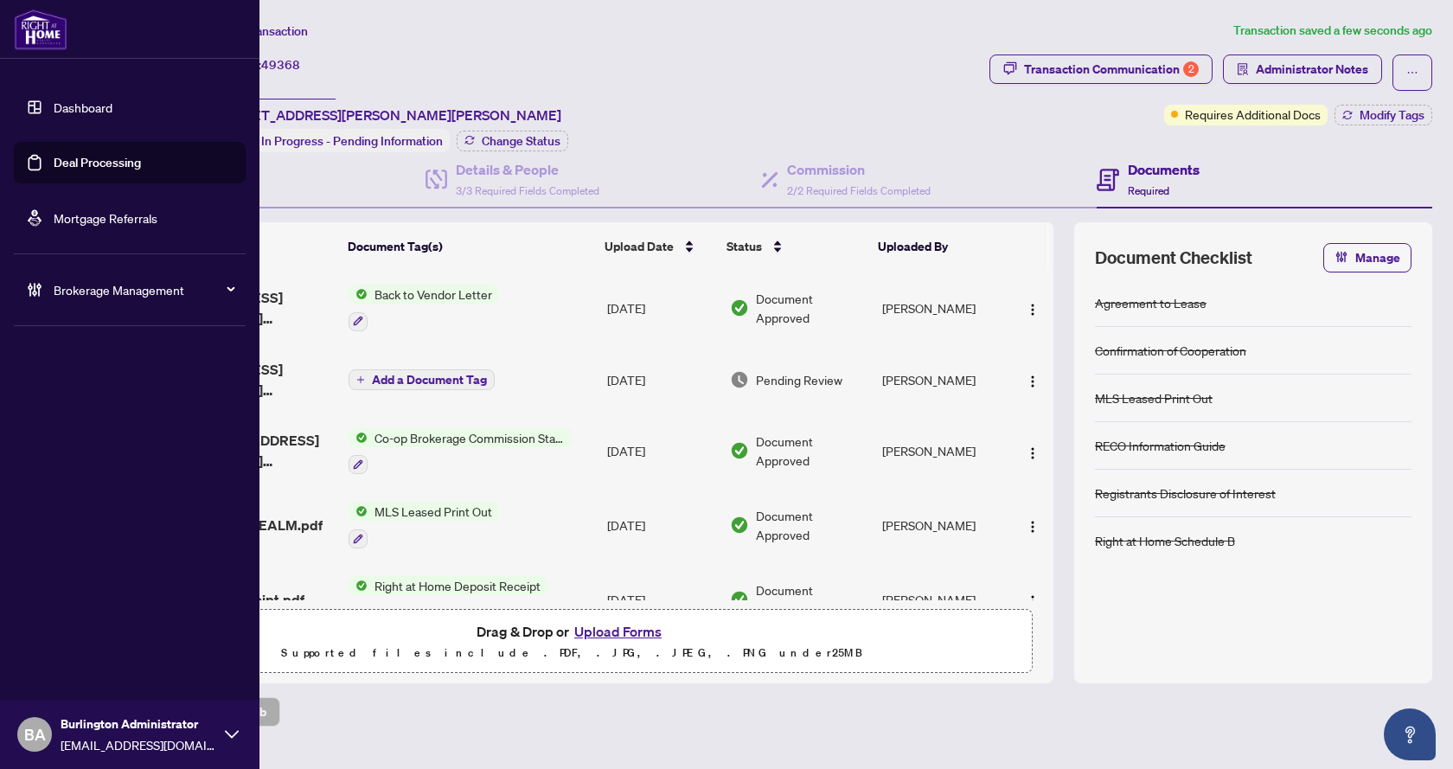
click at [111, 163] on link "Deal Processing" at bounding box center [97, 163] width 87 height 16
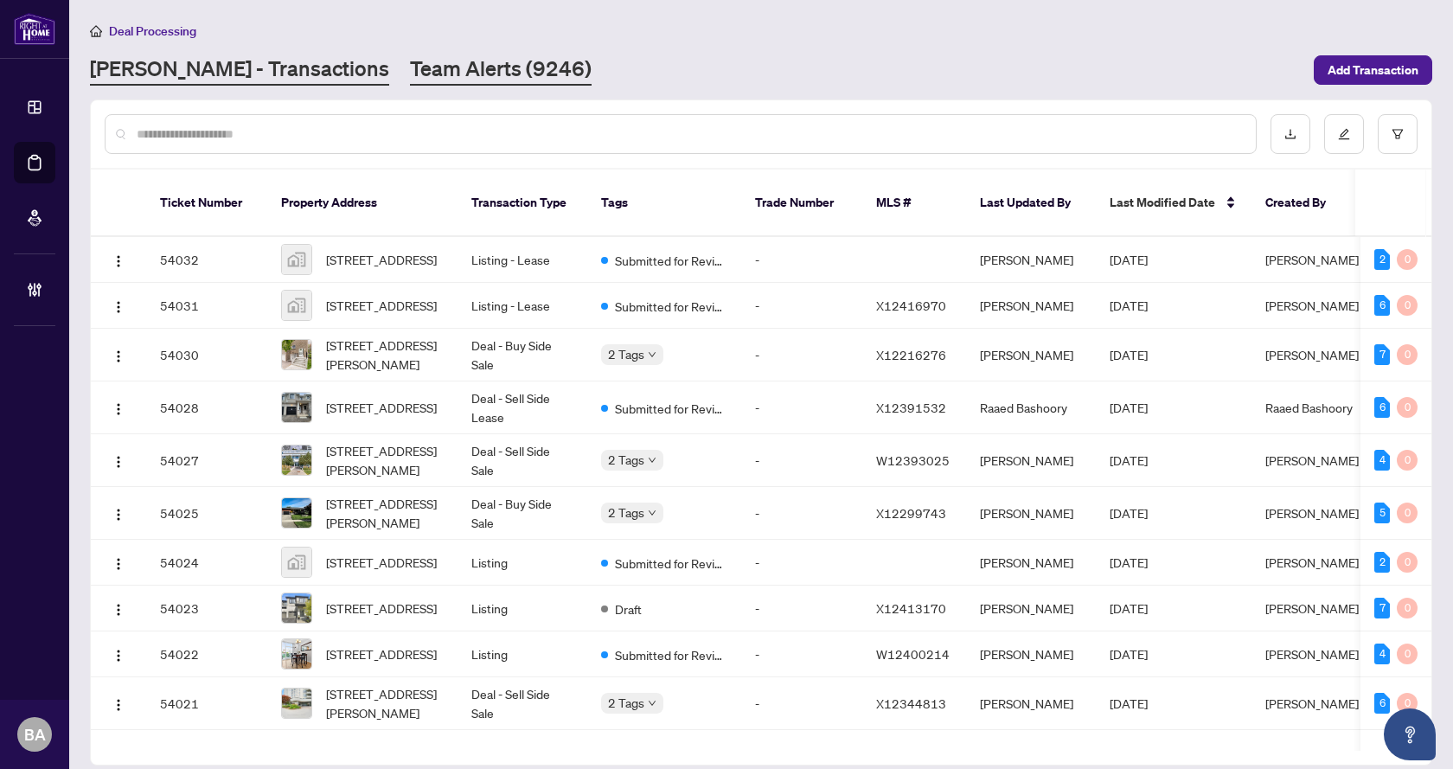
click at [410, 73] on link "Team Alerts (9246)" at bounding box center [501, 69] width 182 height 31
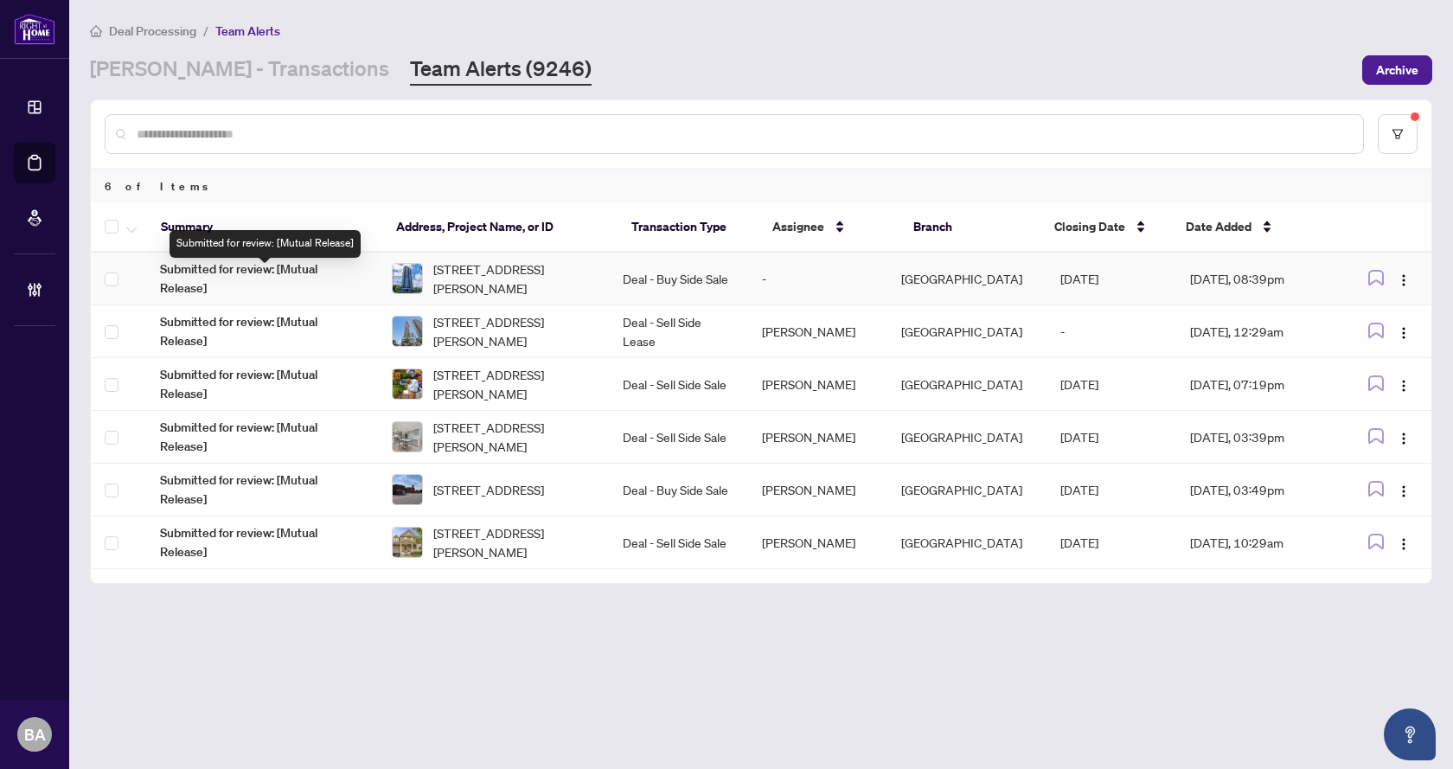
click at [311, 282] on span "Submitted for review: [Mutual Release]" at bounding box center [262, 279] width 204 height 38
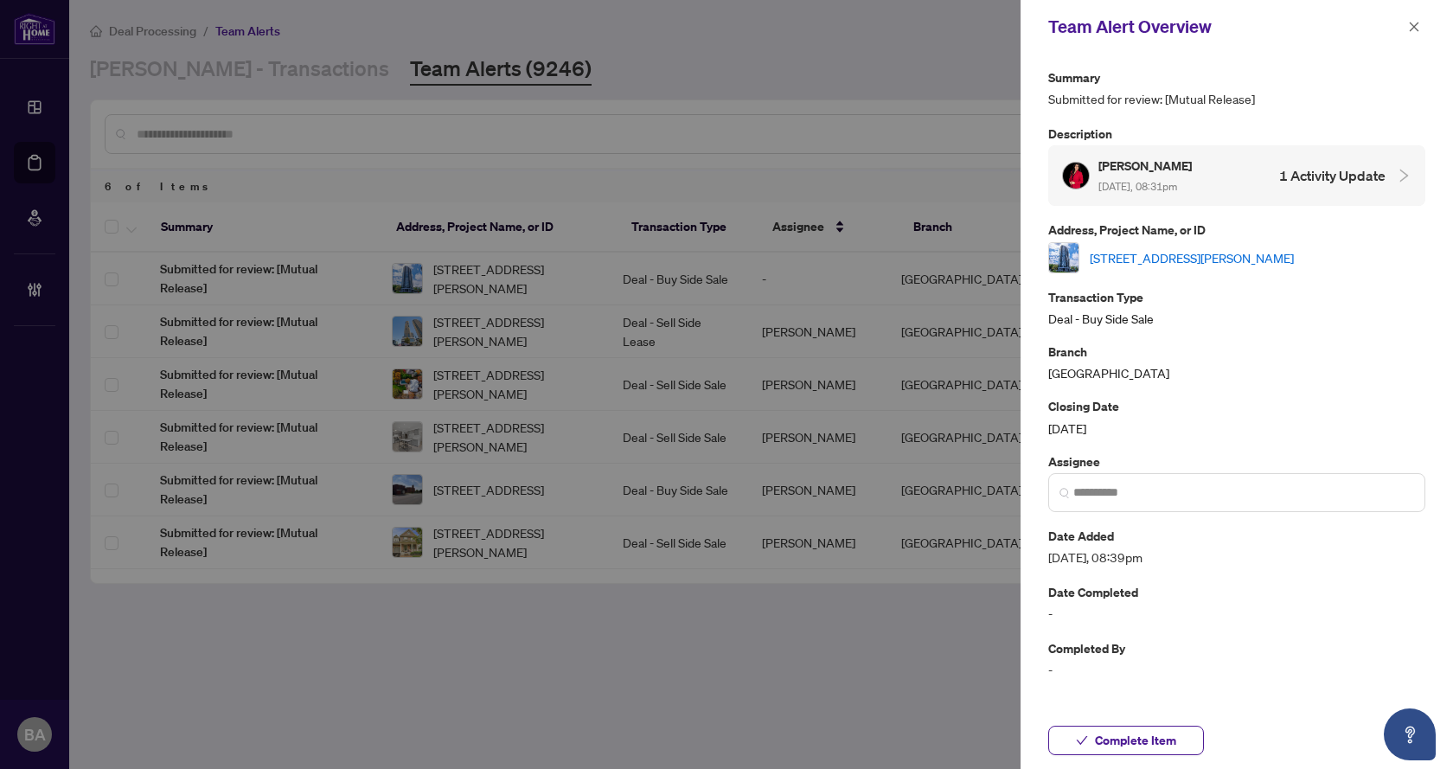
click at [1239, 257] on link "[STREET_ADDRESS][PERSON_NAME]" at bounding box center [1192, 257] width 204 height 19
click at [1410, 25] on icon "close" at bounding box center [1414, 27] width 12 height 12
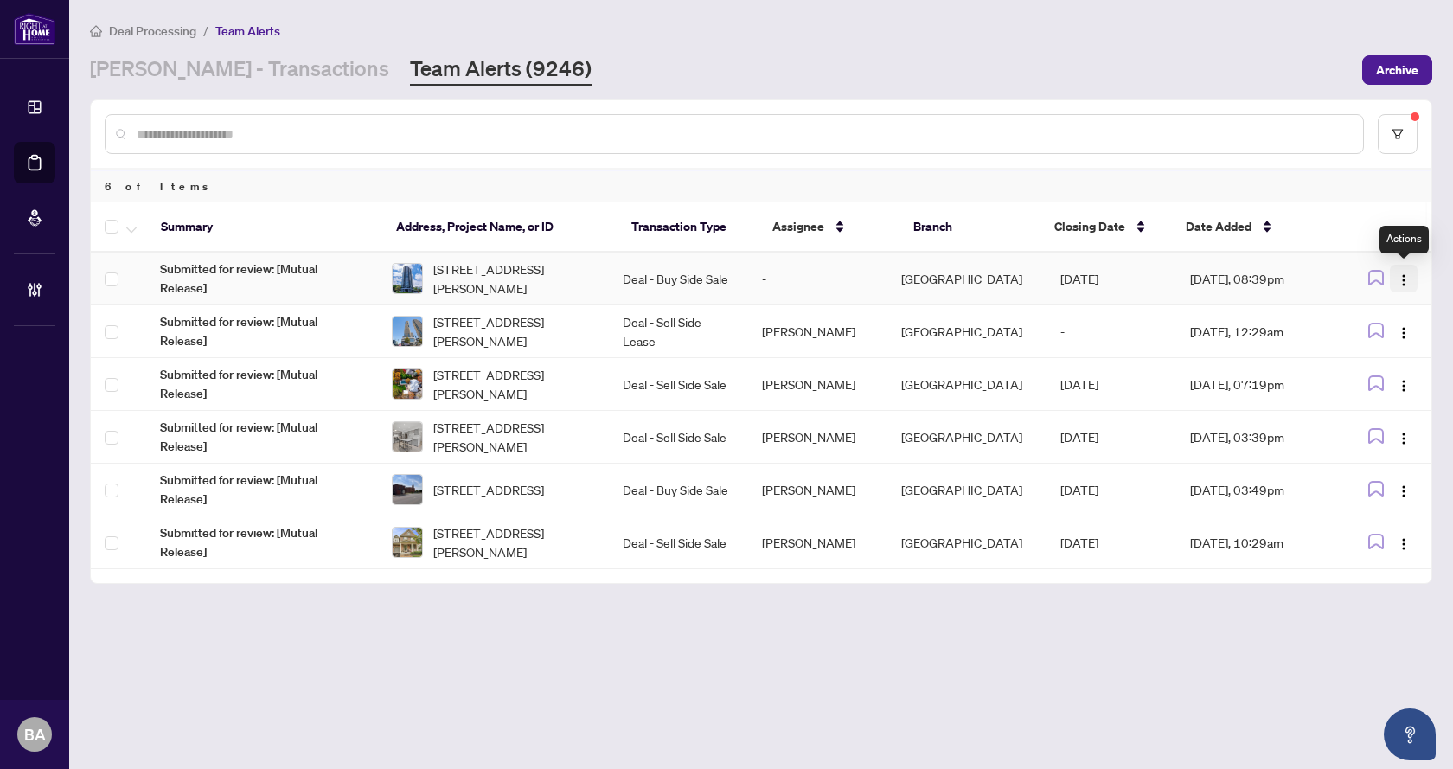
click at [1403, 273] on img "button" at bounding box center [1404, 280] width 14 height 14
click at [1355, 337] on span "Assign User" at bounding box center [1364, 339] width 80 height 19
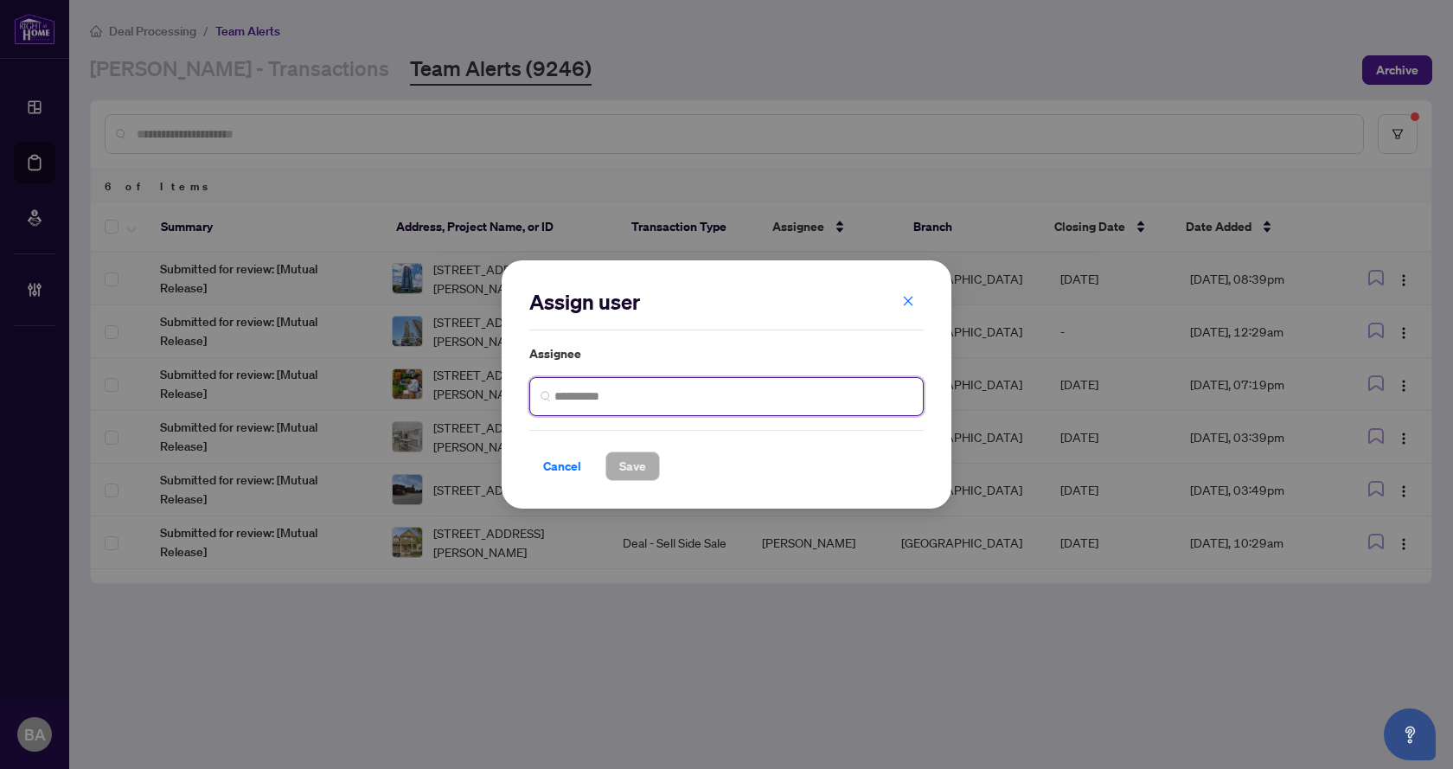
click at [651, 394] on input "search" at bounding box center [733, 397] width 358 height 18
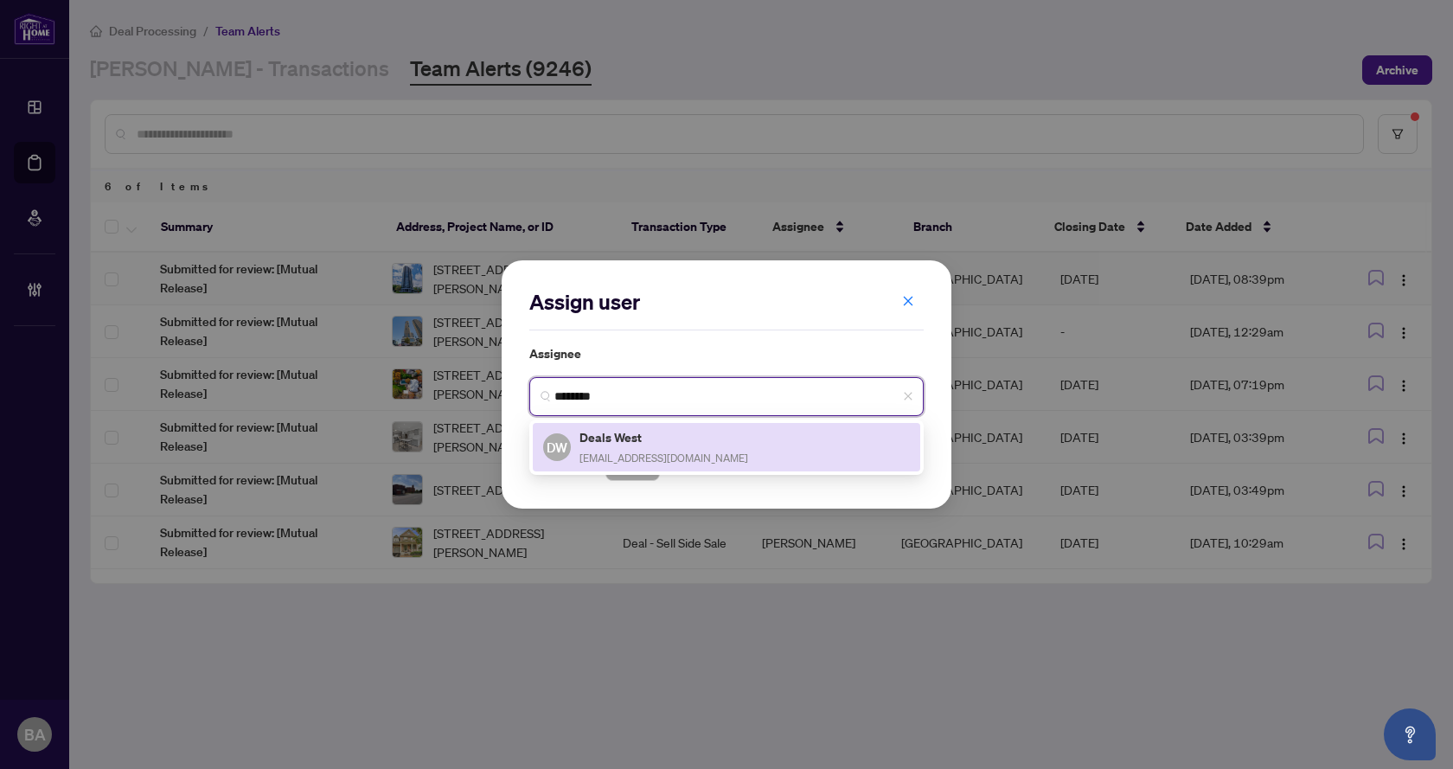
click at [674, 464] on div "Deals West deals-west@rightathomerealty.com" at bounding box center [664, 447] width 169 height 40
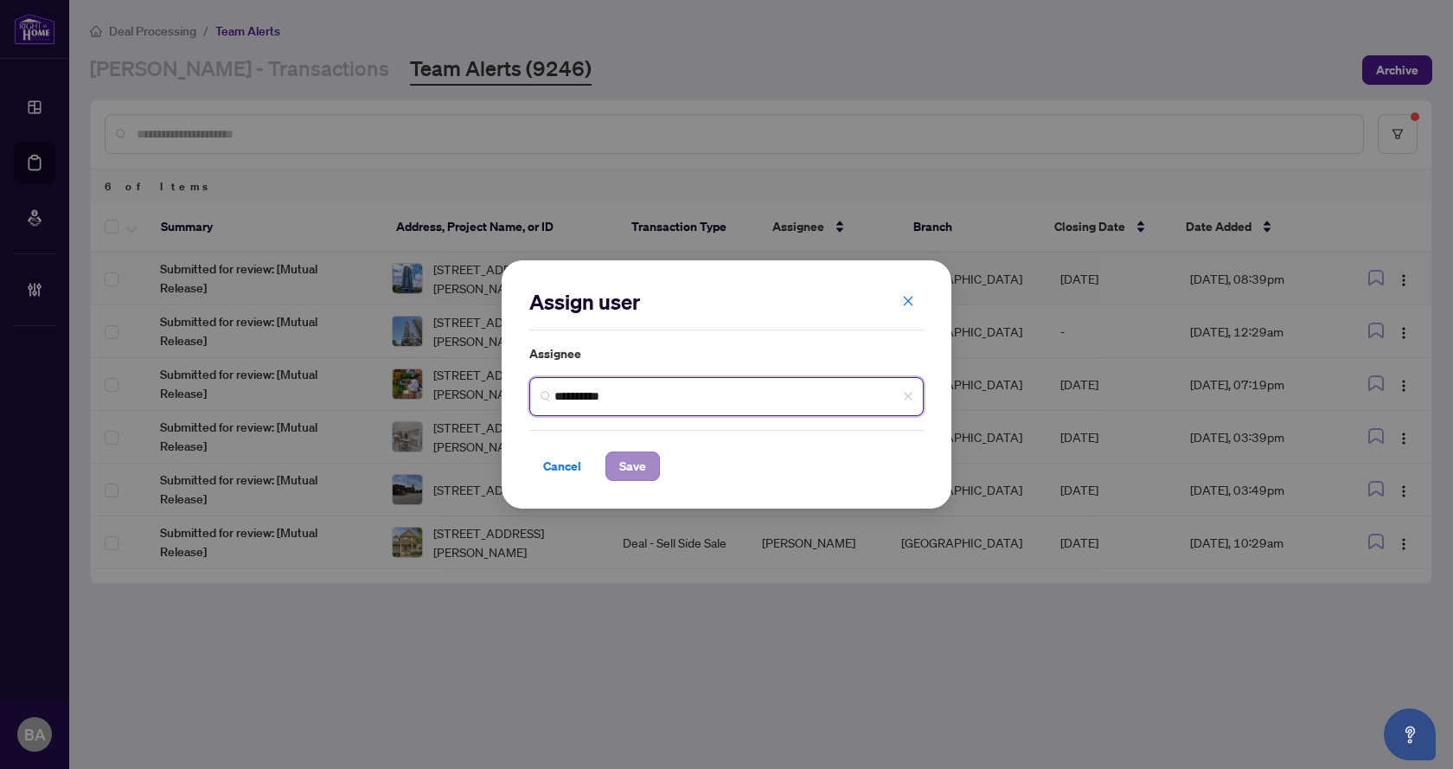
type input "**********"
click at [644, 467] on span "Save" at bounding box center [632, 466] width 27 height 28
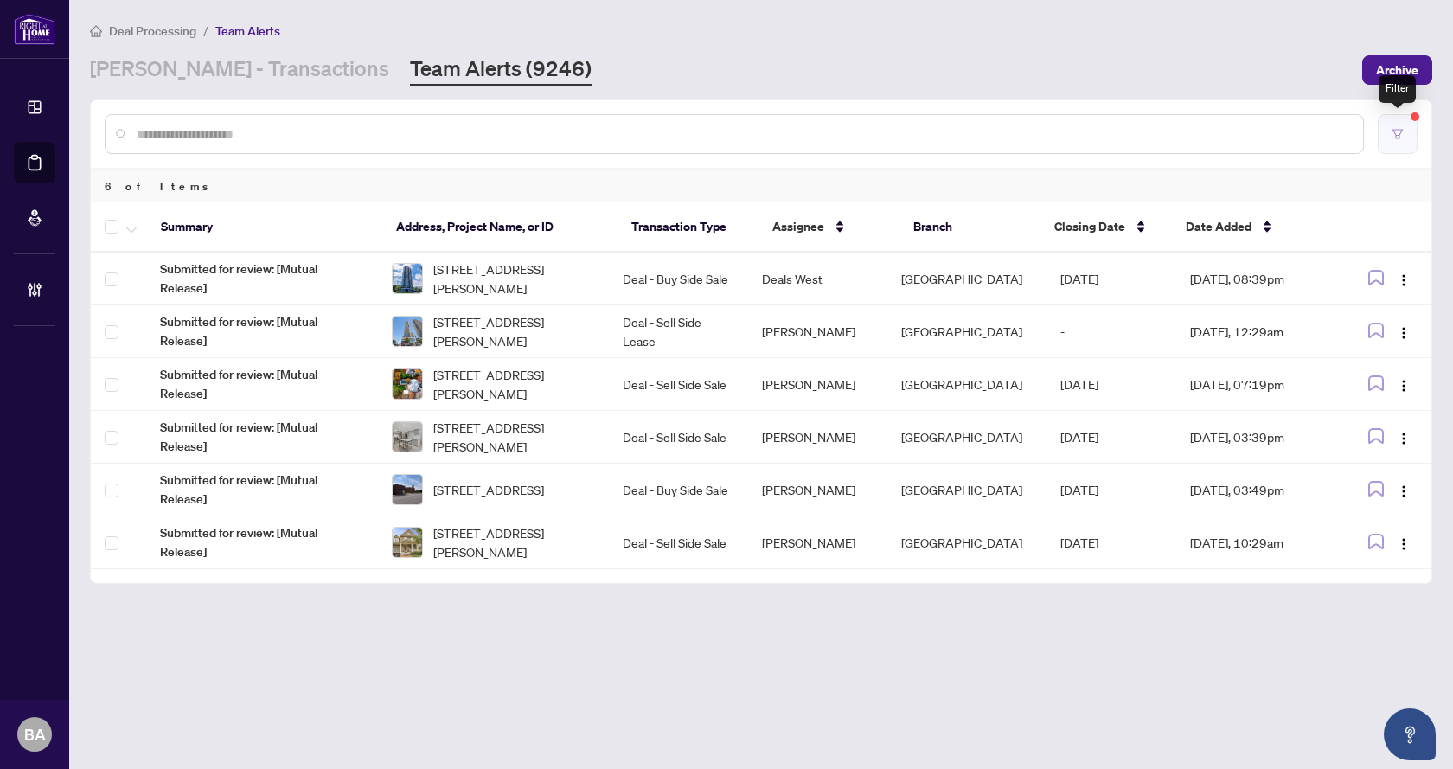
click at [1384, 138] on button "button" at bounding box center [1398, 134] width 40 height 40
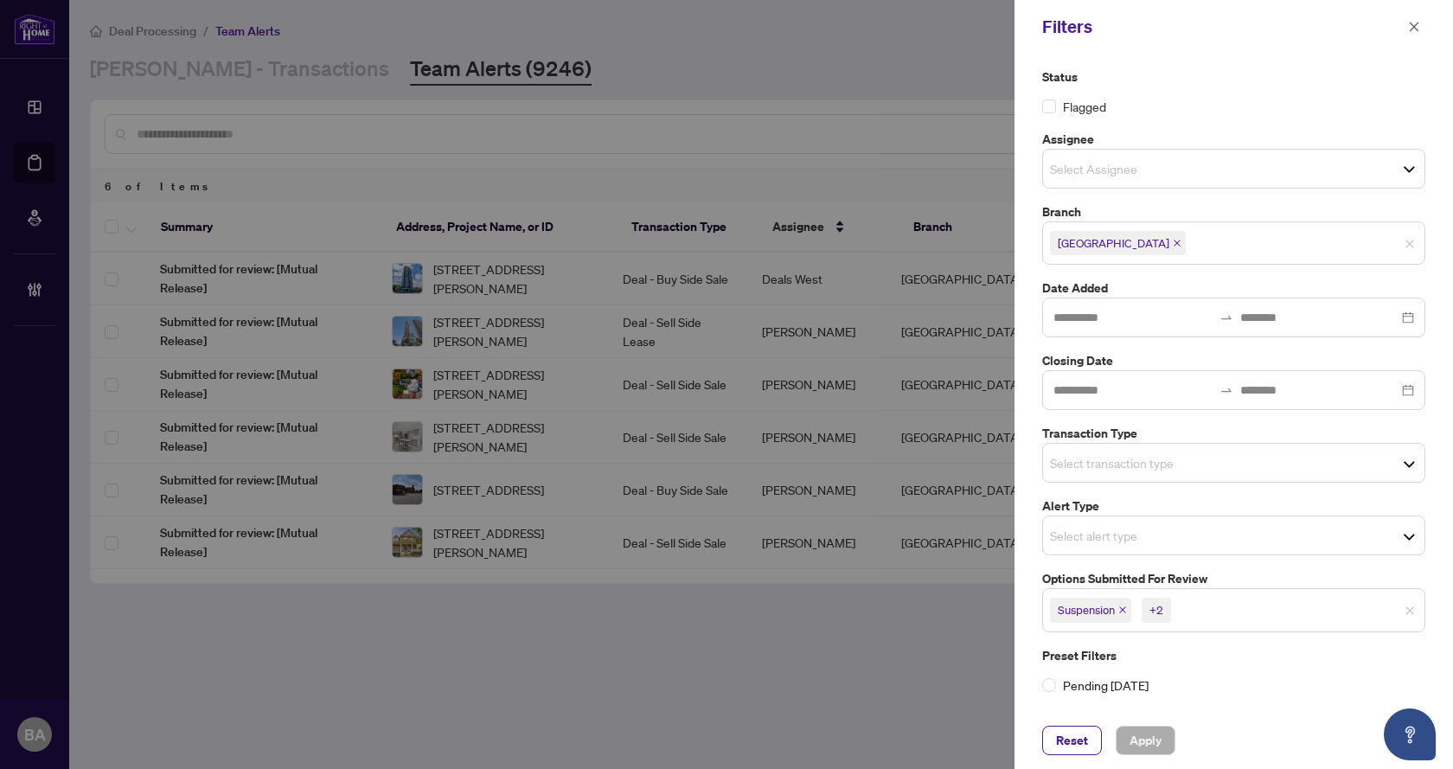
click at [1215, 623] on span "Suspension +2" at bounding box center [1233, 610] width 381 height 28
click at [1184, 650] on label "Preset Filters" at bounding box center [1233, 655] width 383 height 19
click at [1146, 745] on span "Apply" at bounding box center [1146, 741] width 32 height 28
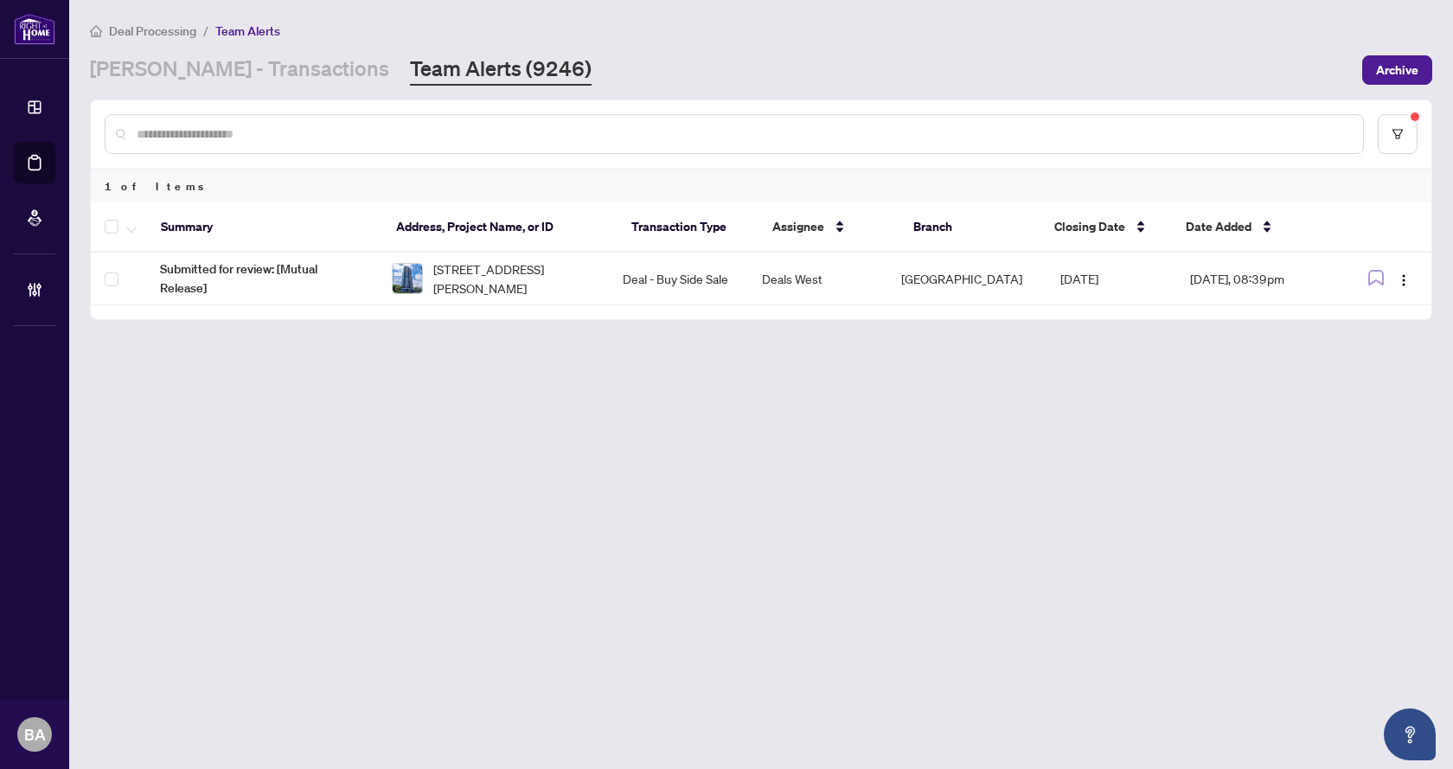
click at [1063, 380] on main "Deal Processing / Team Alerts RAHR - Transactions Team Alerts (9246) Archive 1 …" at bounding box center [761, 384] width 1384 height 769
click at [120, 74] on link "RAHR - Transactions" at bounding box center [239, 69] width 299 height 31
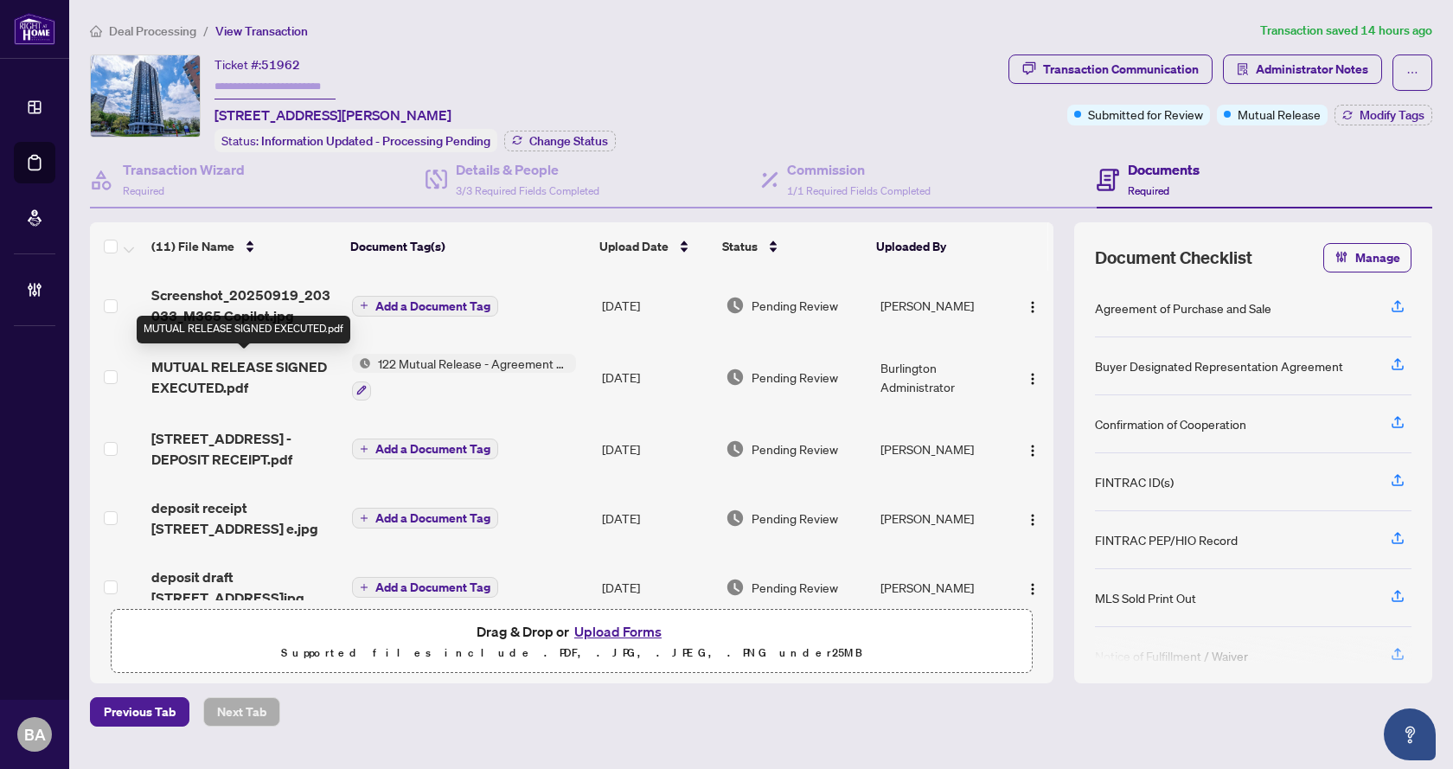
click at [206, 366] on span "MUTUAL RELEASE SIGNED EXECUTED.pdf" at bounding box center [244, 377] width 186 height 42
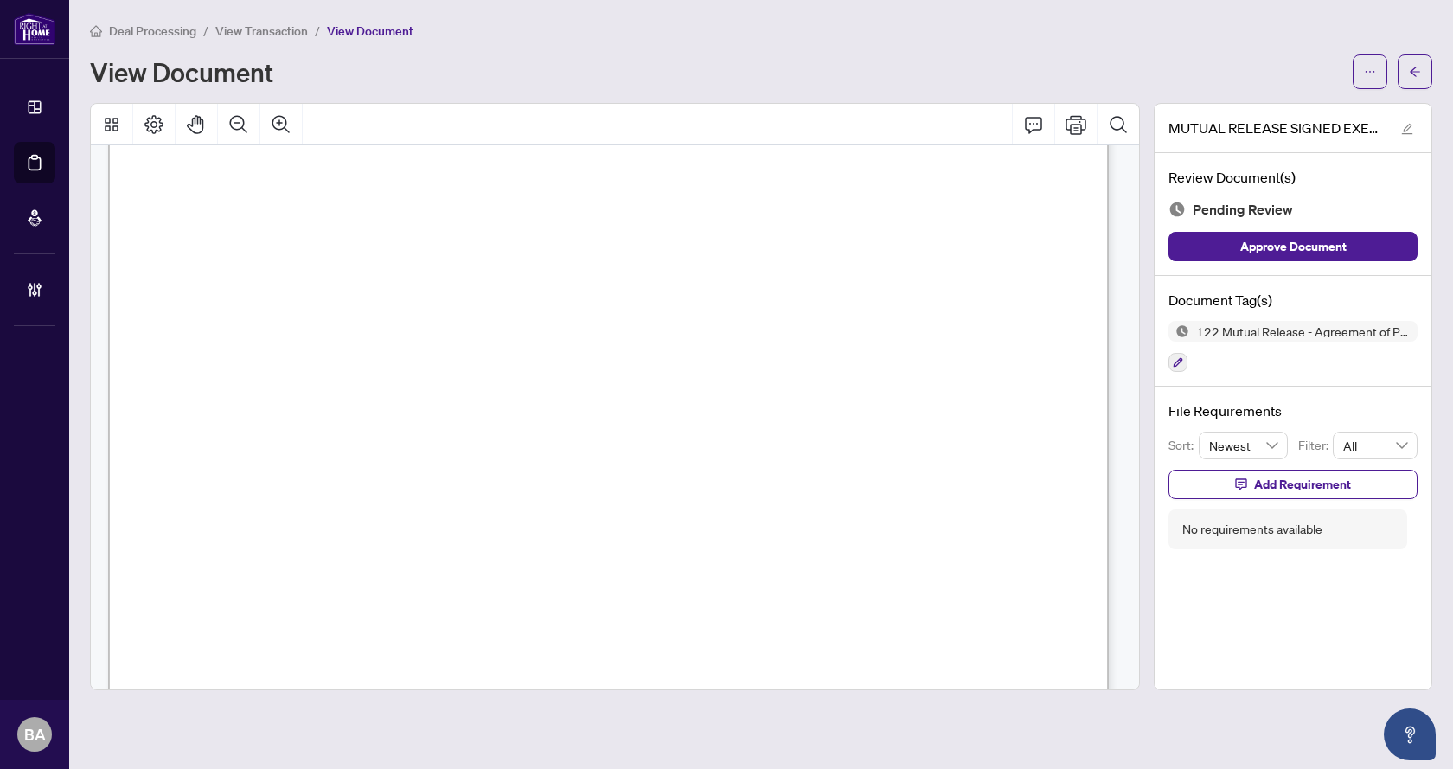
scroll to position [785, 0]
click at [1415, 70] on icon "arrow-left" at bounding box center [1415, 72] width 12 height 12
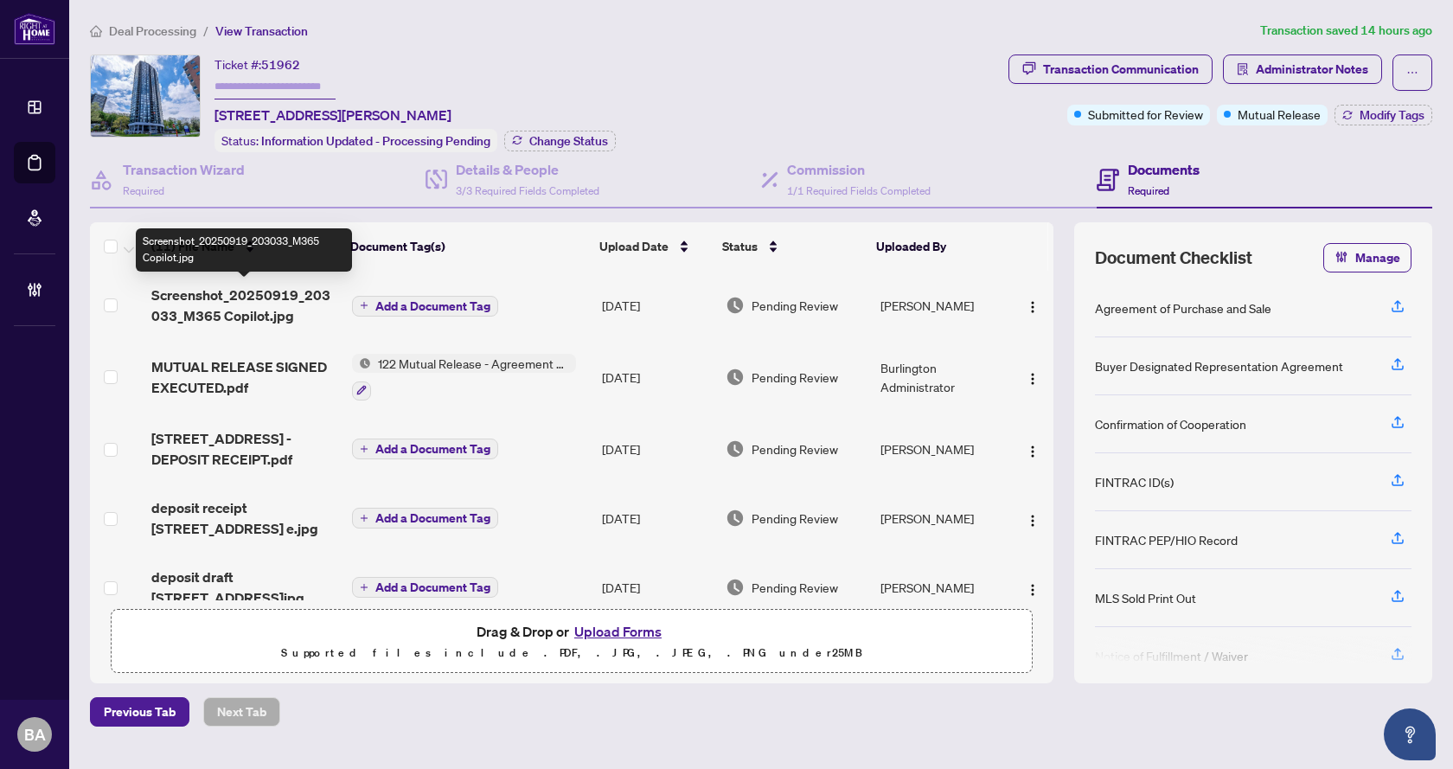
click at [195, 295] on span "Screenshot_20250919_203033_M365 Copilot.jpg" at bounding box center [244, 306] width 186 height 42
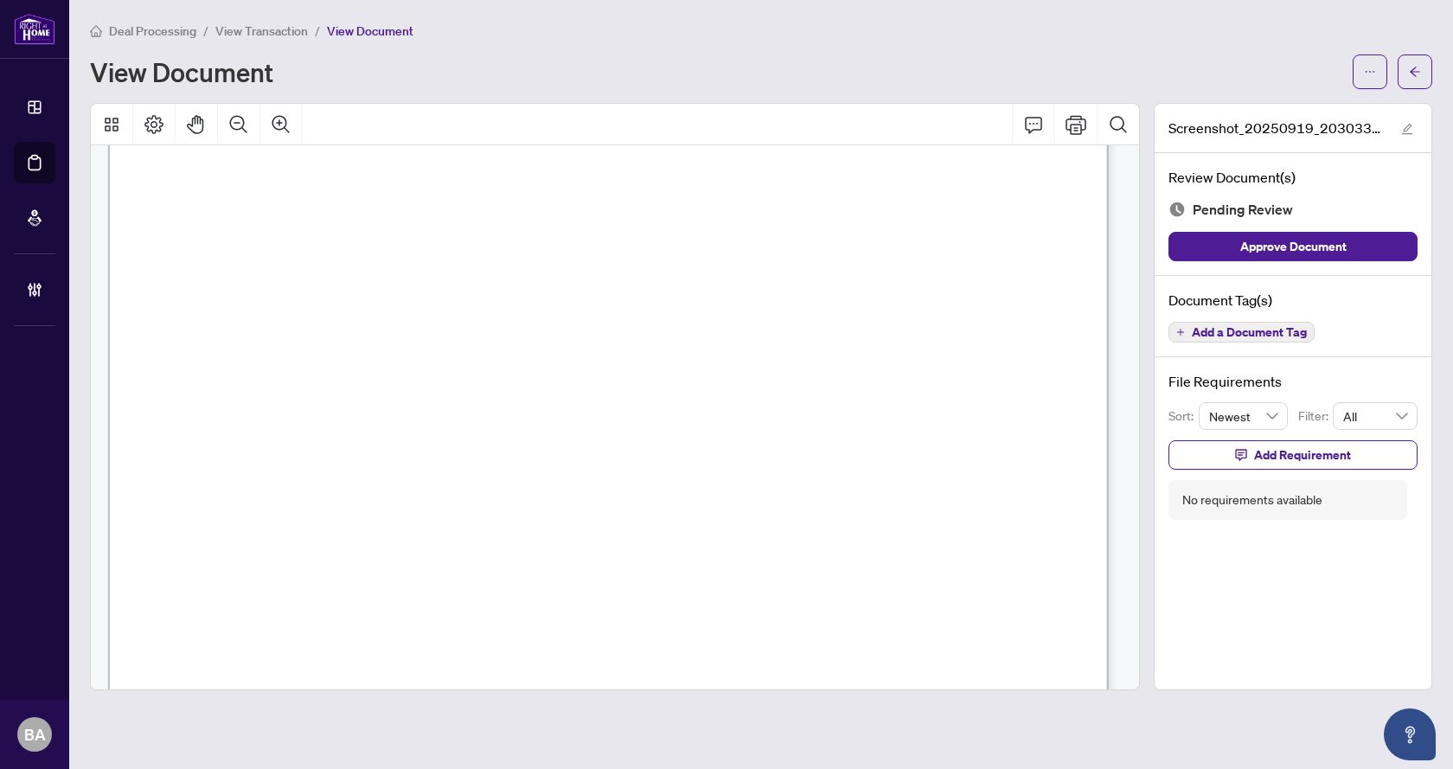
scroll to position [173, 0]
click at [1415, 73] on icon "arrow-left" at bounding box center [1415, 72] width 12 height 12
